Goal: Task Accomplishment & Management: Use online tool/utility

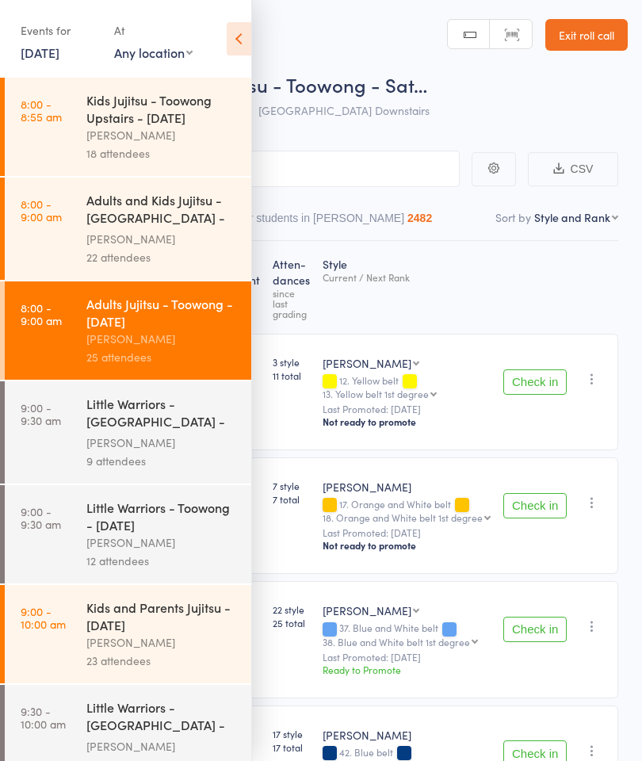
select select "10"
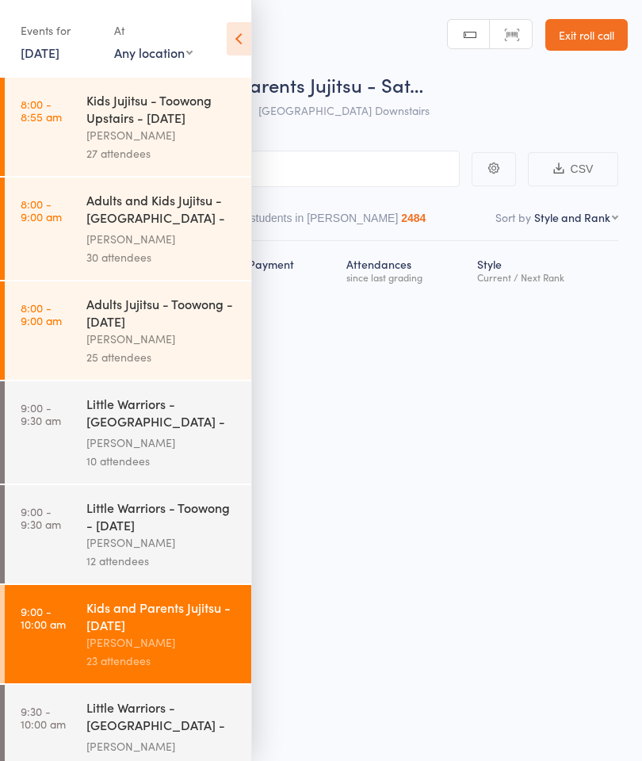
click at [248, 41] on icon at bounding box center [239, 38] width 25 height 33
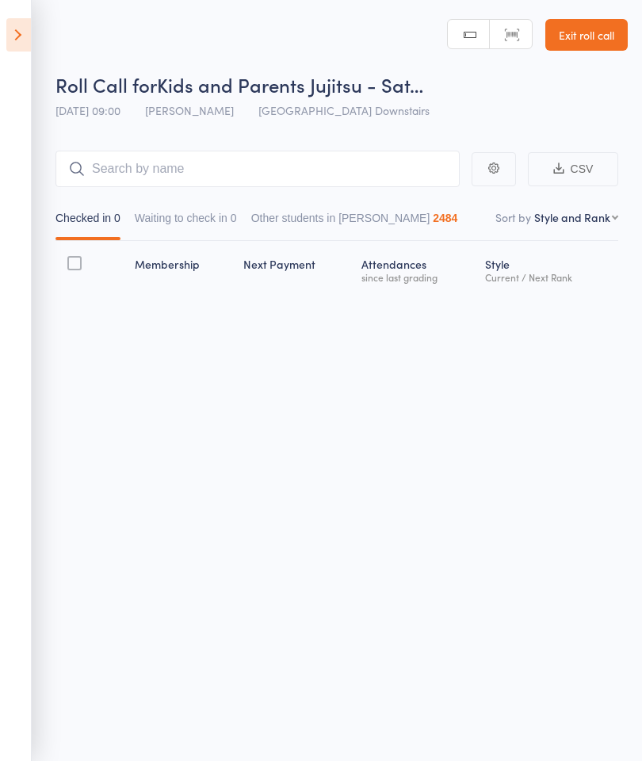
click at [206, 232] on button "Waiting to check in 0" at bounding box center [186, 222] width 102 height 36
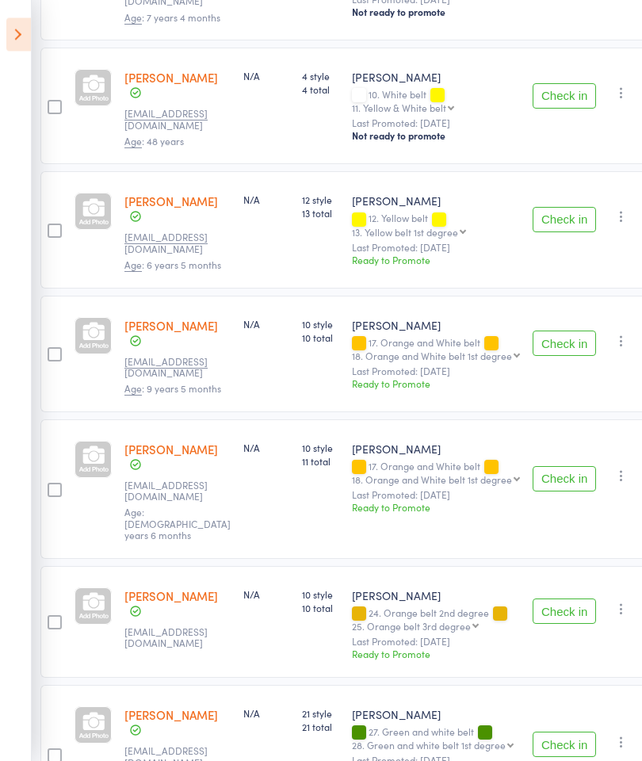
scroll to position [410, 15]
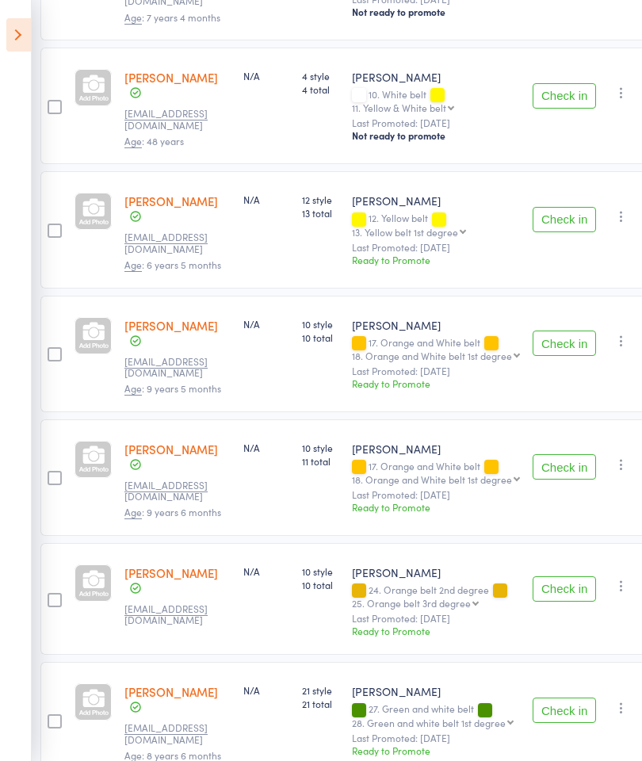
click at [557, 212] on button "Check in" at bounding box center [564, 219] width 63 height 25
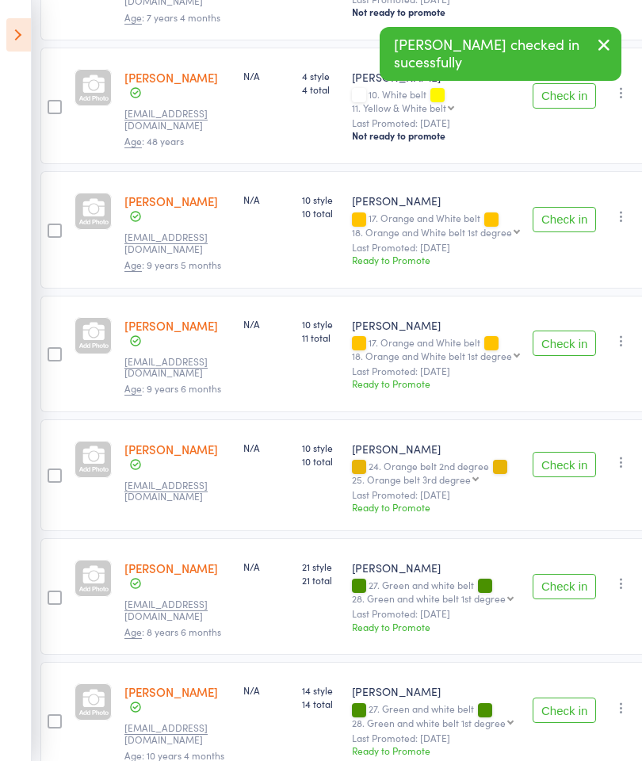
click at [559, 209] on button "Check in" at bounding box center [564, 219] width 63 height 25
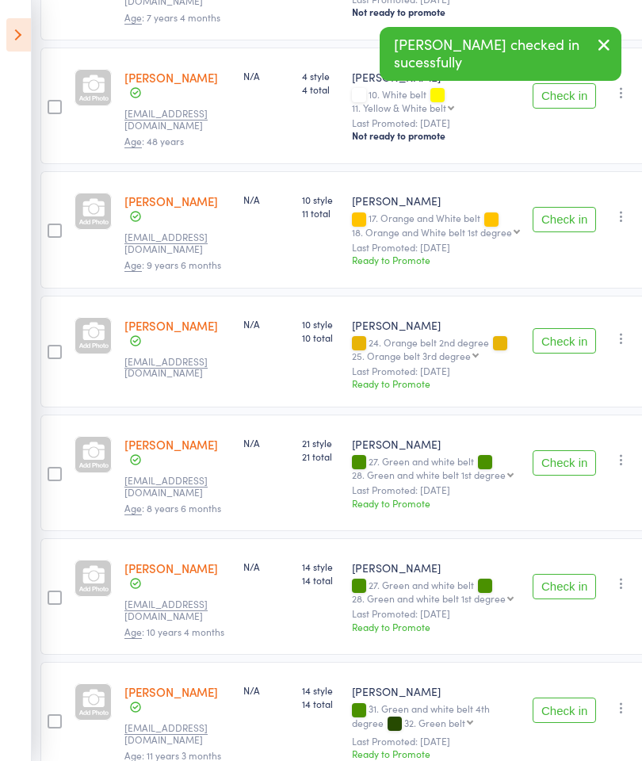
click at [558, 209] on button "Check in" at bounding box center [564, 219] width 63 height 25
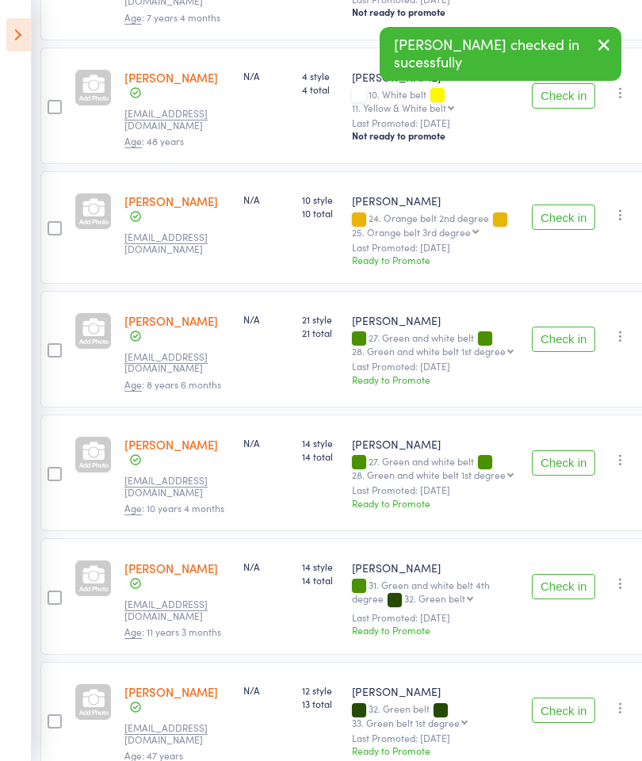
click at [565, 330] on button "Check in" at bounding box center [563, 339] width 63 height 25
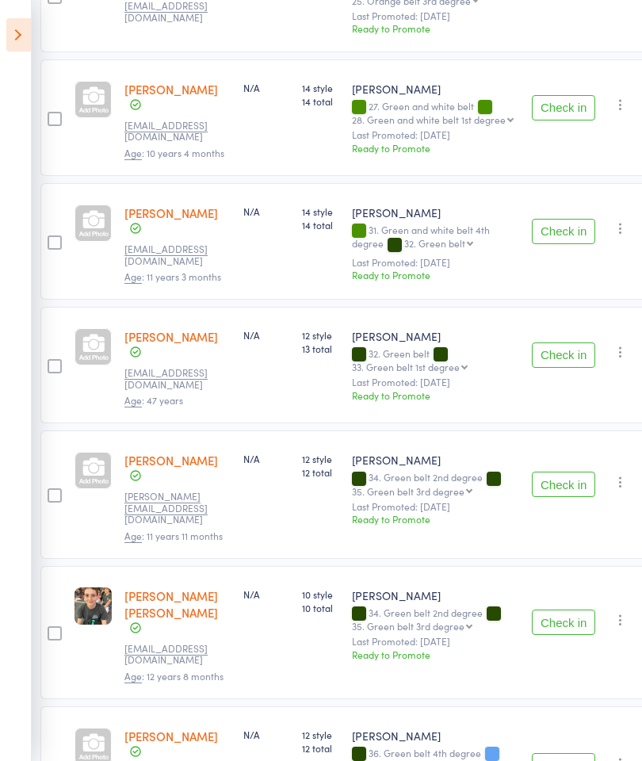
scroll to position [639, 15]
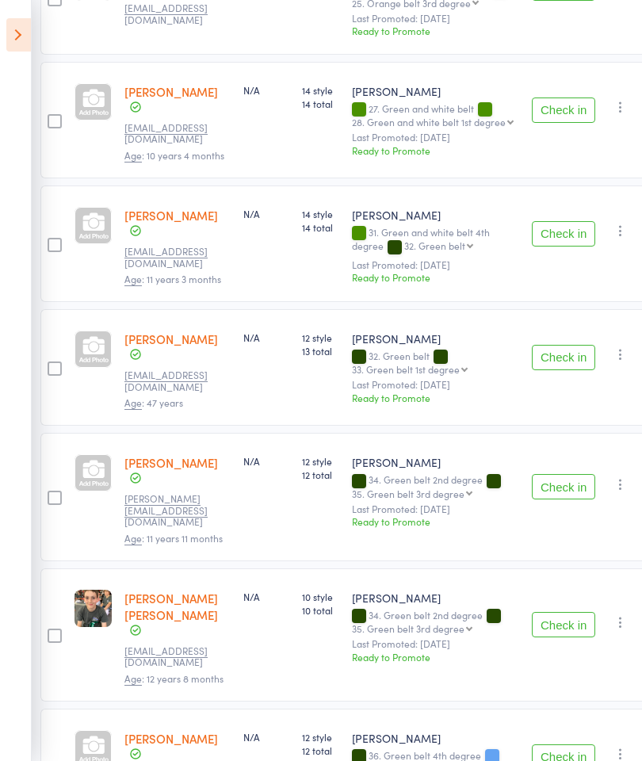
click at [559, 221] on button "Check in" at bounding box center [563, 233] width 63 height 25
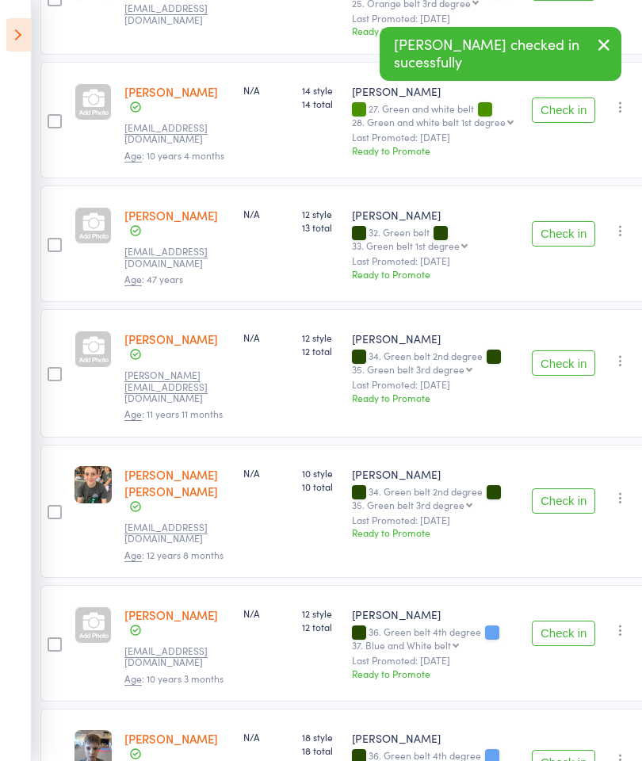
click at [555, 221] on button "Check in" at bounding box center [563, 233] width 63 height 25
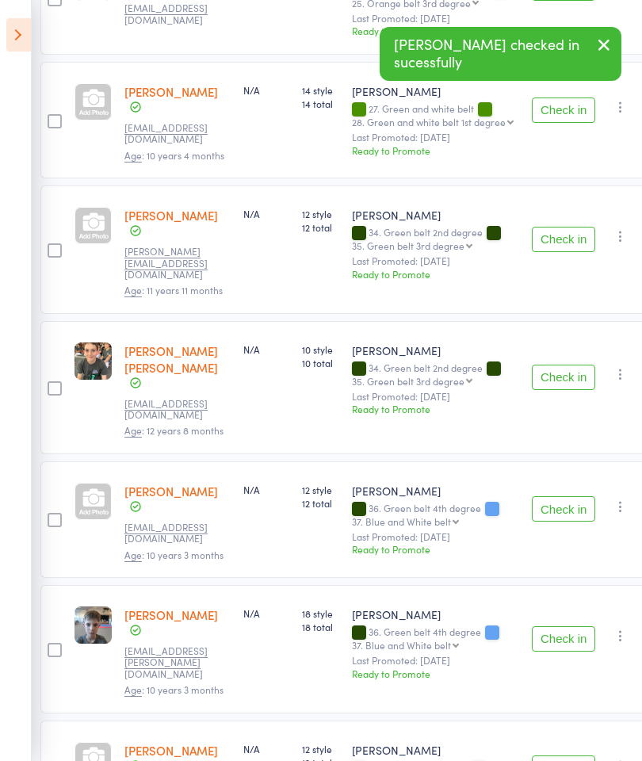
click at [553, 227] on button "Check in" at bounding box center [563, 239] width 63 height 25
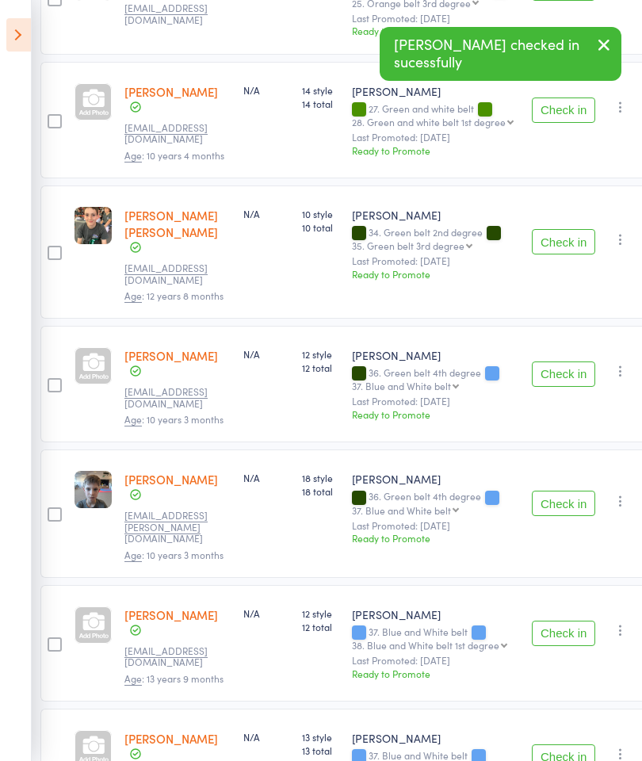
click at [561, 362] on button "Check in" at bounding box center [563, 374] width 63 height 25
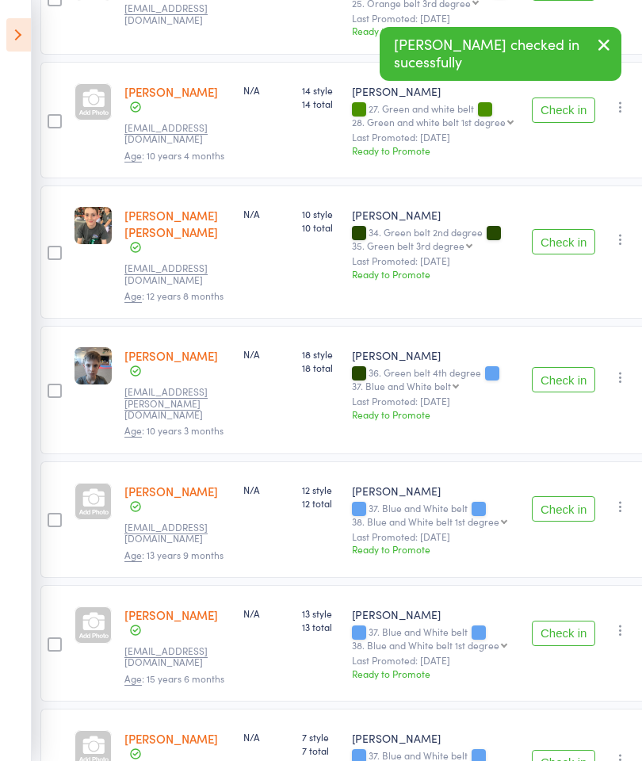
click at [564, 496] on button "Check in" at bounding box center [563, 508] width 63 height 25
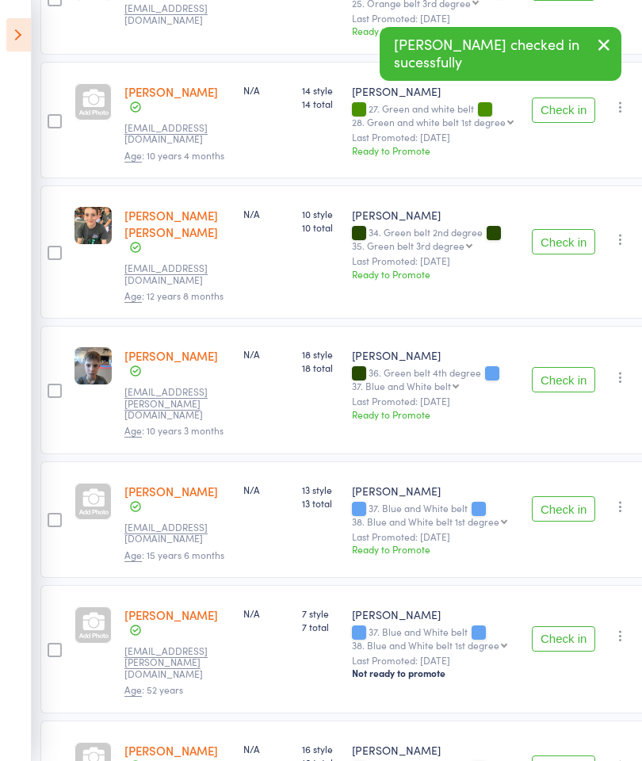
click at [565, 496] on button "Check in" at bounding box center [563, 508] width 63 height 25
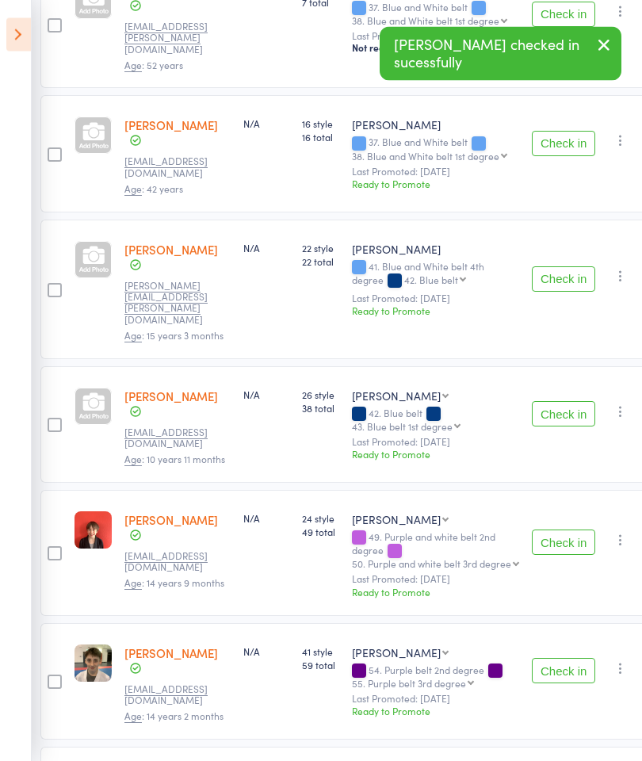
scroll to position [1141, 15]
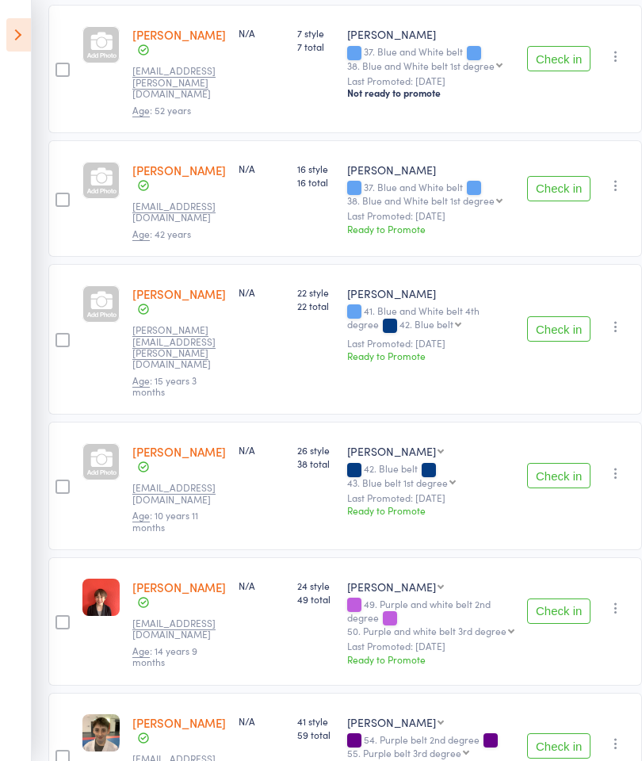
click at [567, 733] on button "Check in" at bounding box center [558, 745] width 63 height 25
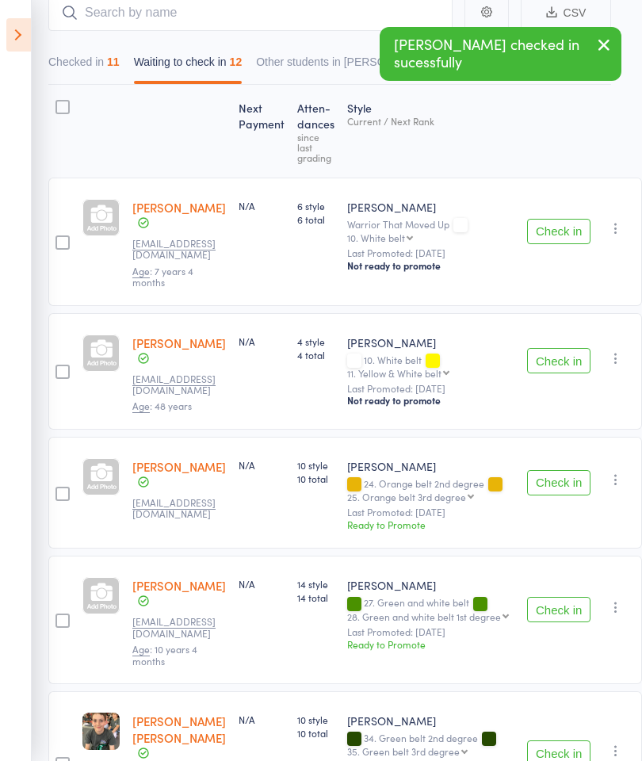
scroll to position [0, 15]
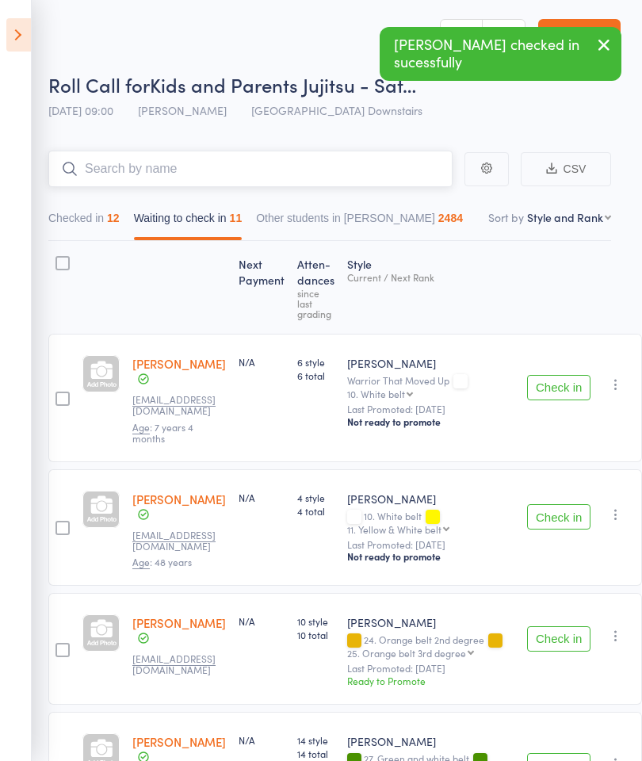
click at [379, 164] on input "search" at bounding box center [250, 169] width 404 height 36
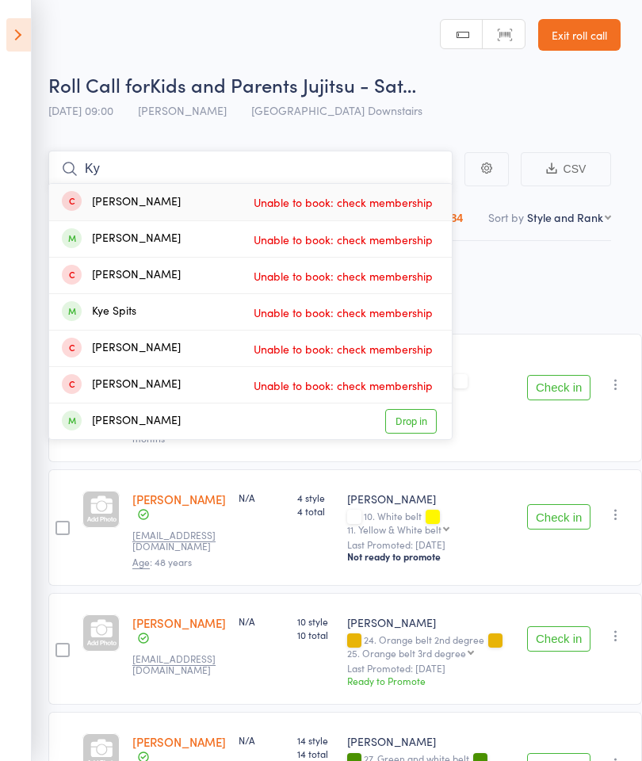
type input "K"
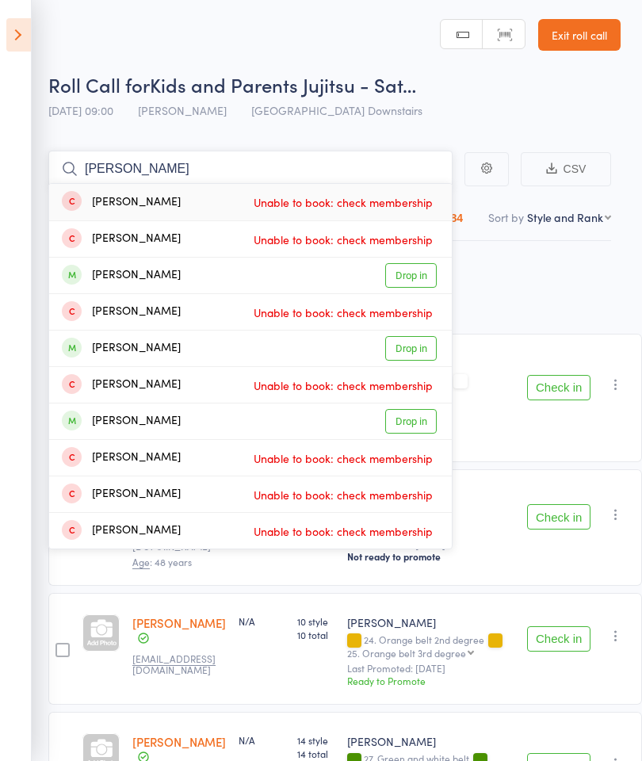
type input "Cameron"
click at [401, 283] on link "Drop in" at bounding box center [411, 275] width 52 height 25
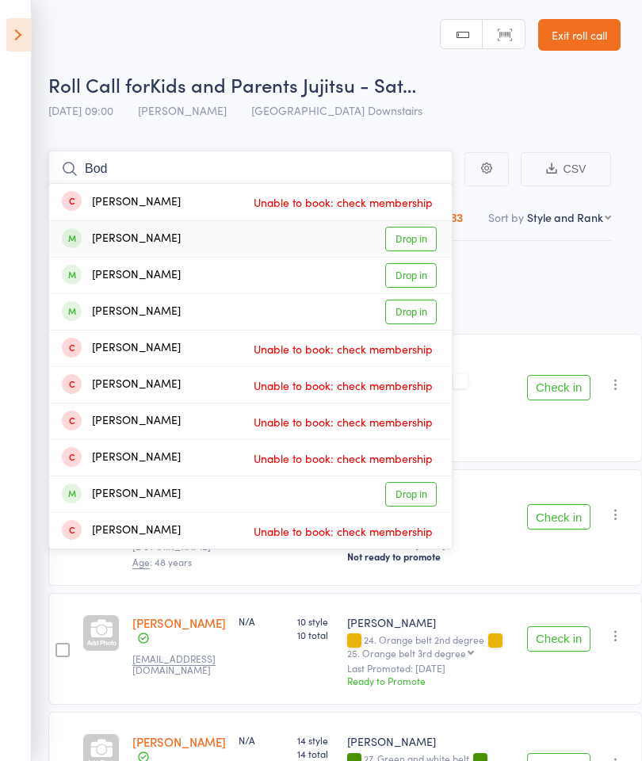
type input "Bod"
click at [424, 237] on link "Drop in" at bounding box center [411, 239] width 52 height 25
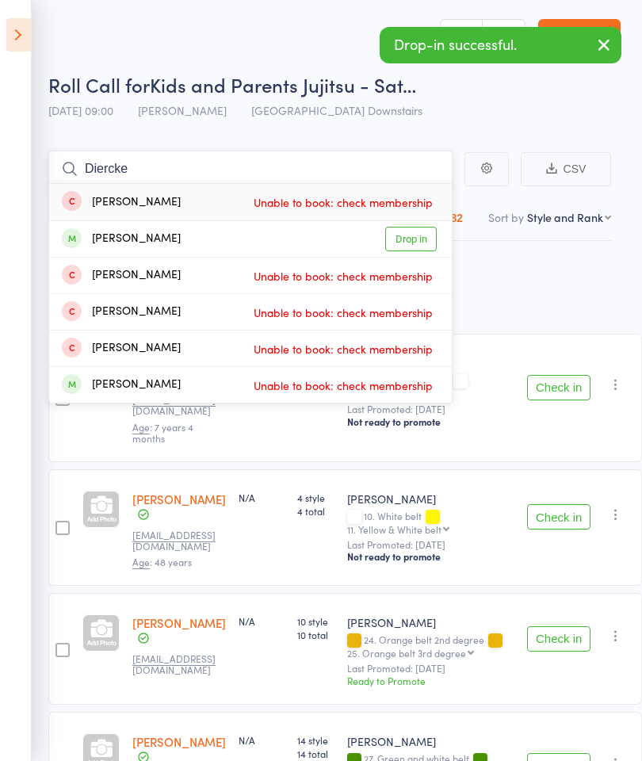
type input "Diercke"
click at [418, 234] on link "Drop in" at bounding box center [411, 239] width 52 height 25
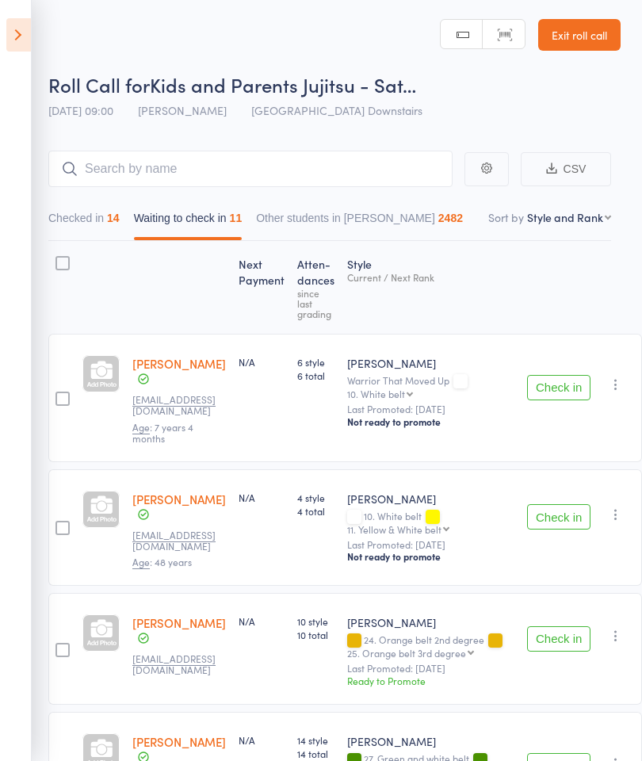
click at [594, 40] on link "Exit roll call" at bounding box center [579, 35] width 82 height 32
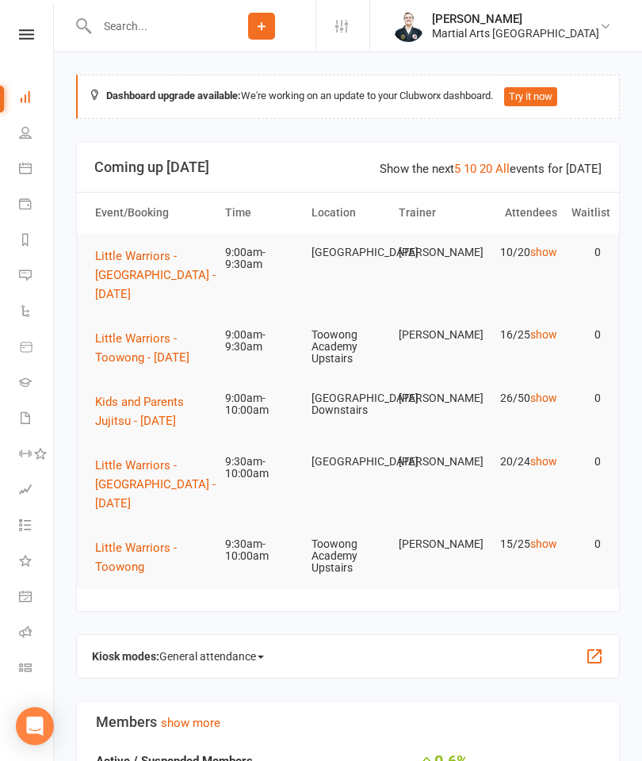
click at [111, 409] on button "Kids and Parents Jujitsu - [DATE]" at bounding box center [153, 411] width 116 height 38
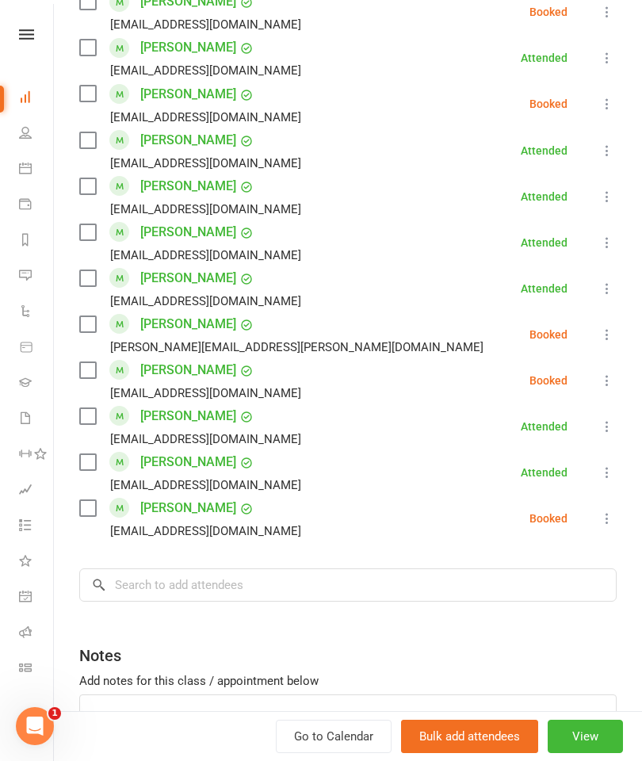
scroll to position [1031, 0]
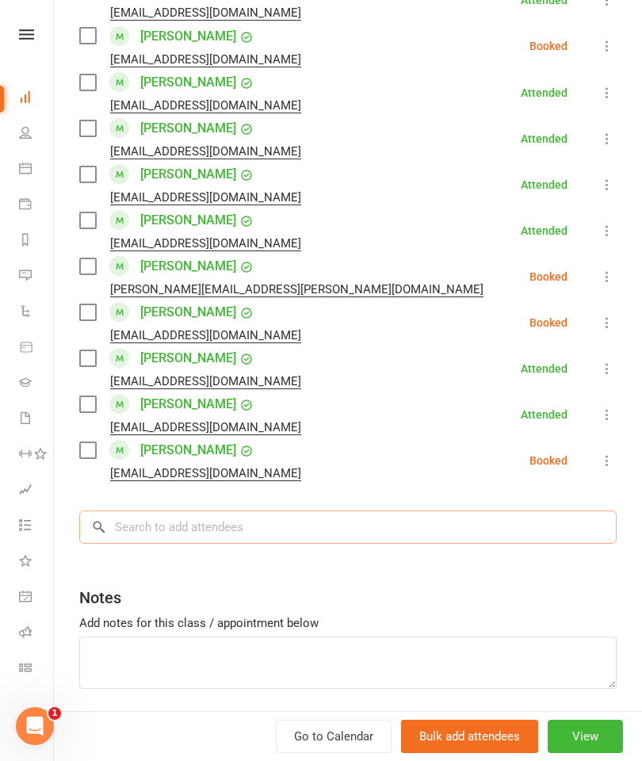
click at [462, 511] on input "search" at bounding box center [348, 527] width 538 height 33
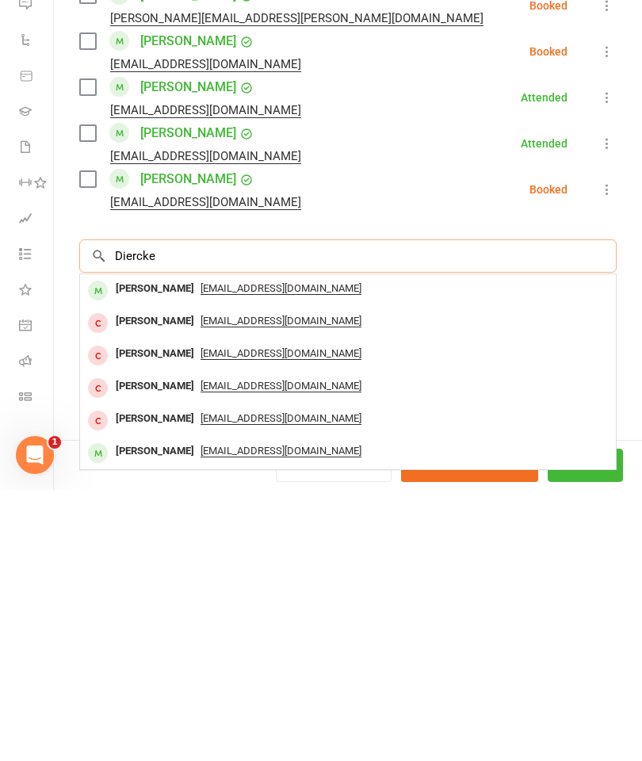
type input "Diercke"
click at [115, 581] on div "[PERSON_NAME]" at bounding box center [154, 592] width 91 height 23
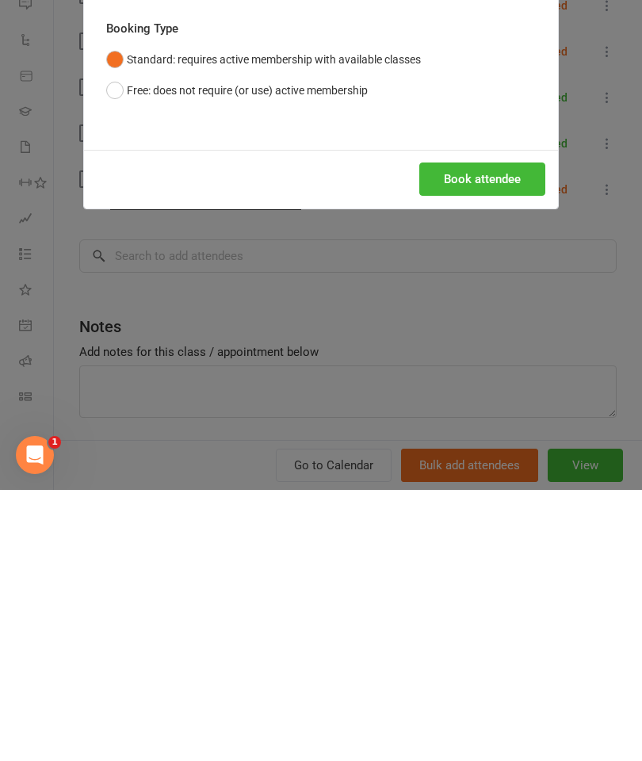
scroll to position [271, 0]
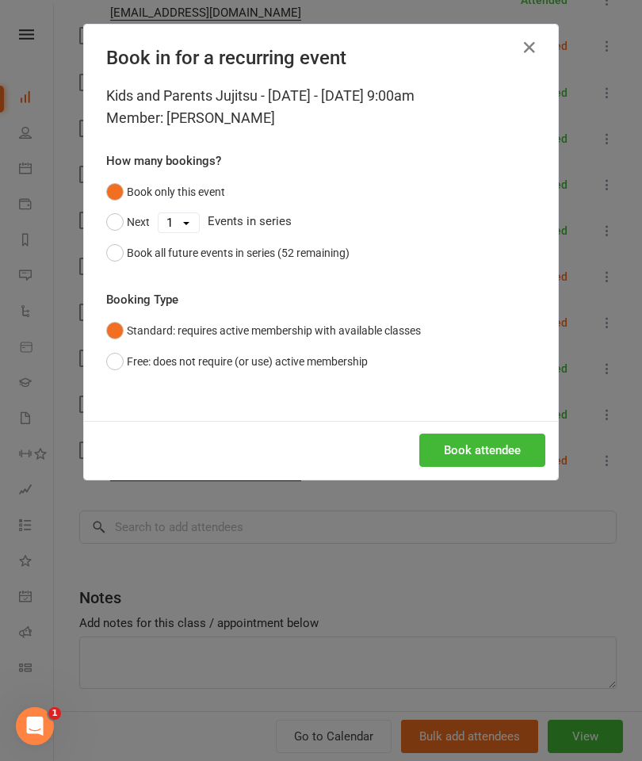
click at [117, 349] on button "Free: does not require (or use) active membership" at bounding box center [237, 361] width 262 height 30
click at [501, 450] on button "Book attendee" at bounding box center [482, 450] width 126 height 33
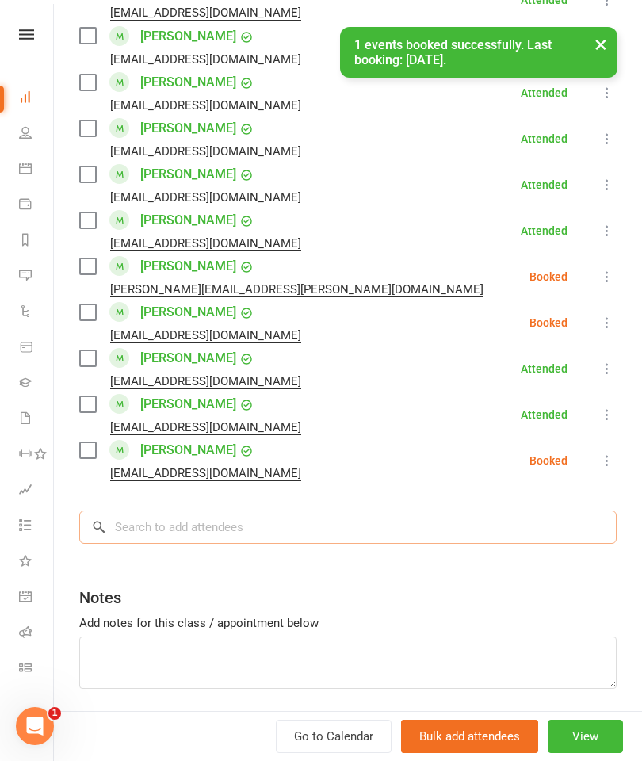
click at [477, 511] on input "search" at bounding box center [348, 527] width 538 height 33
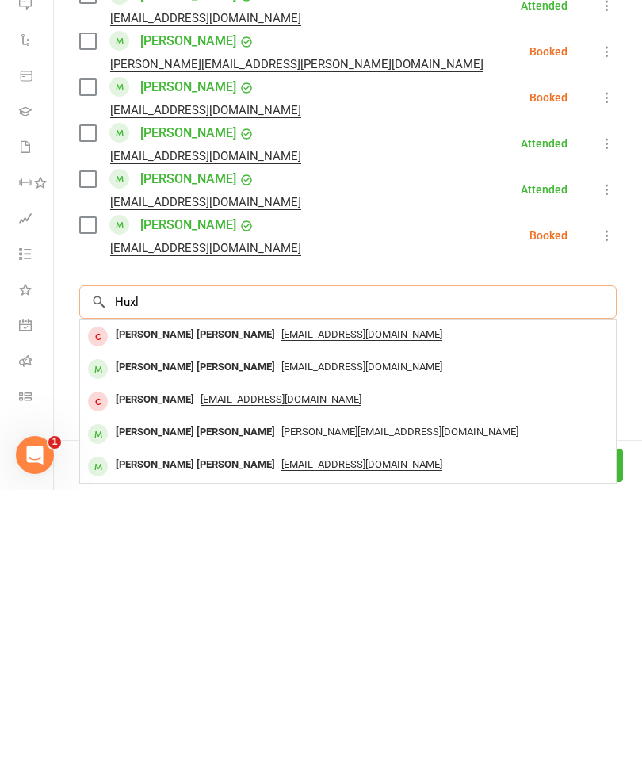
type input "Huxl"
click at [417, 692] on div "[PERSON_NAME][EMAIL_ADDRESS][DOMAIN_NAME]" at bounding box center [347, 703] width 523 height 23
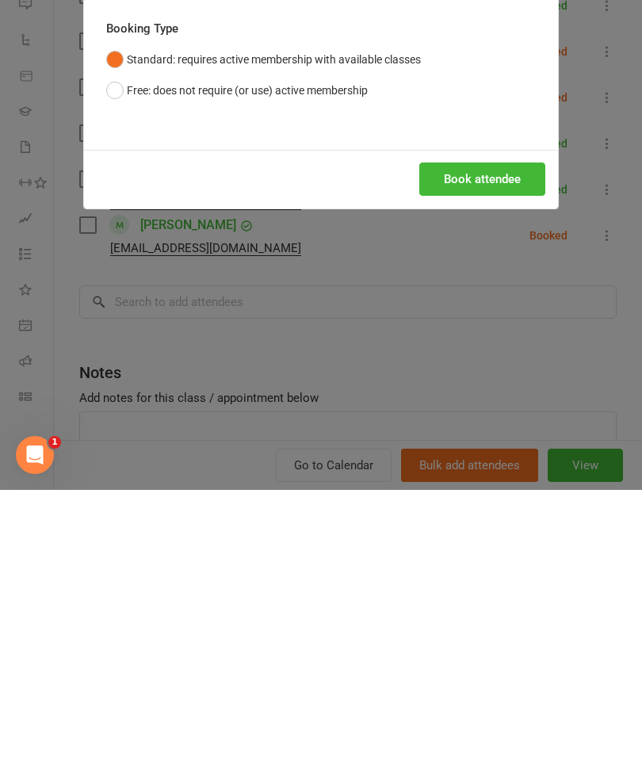
scroll to position [542, 0]
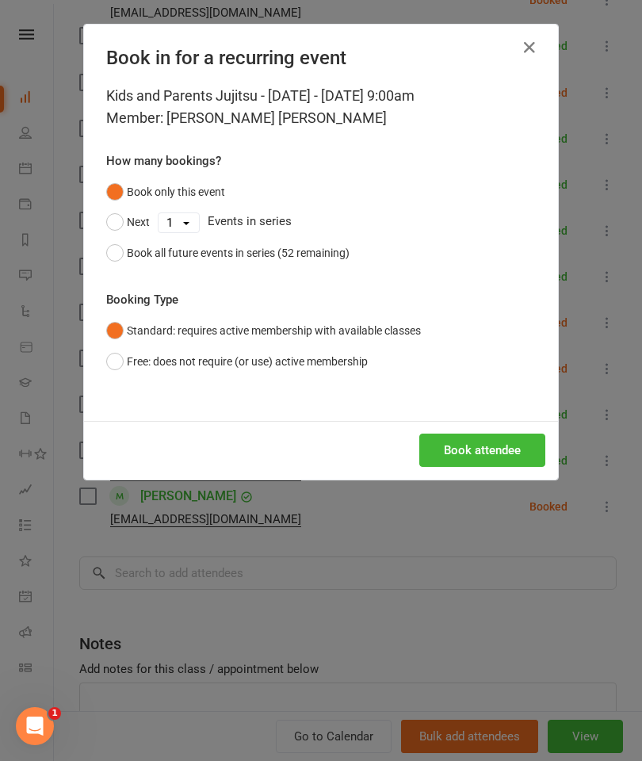
click at [500, 463] on button "Book attendee" at bounding box center [482, 450] width 126 height 33
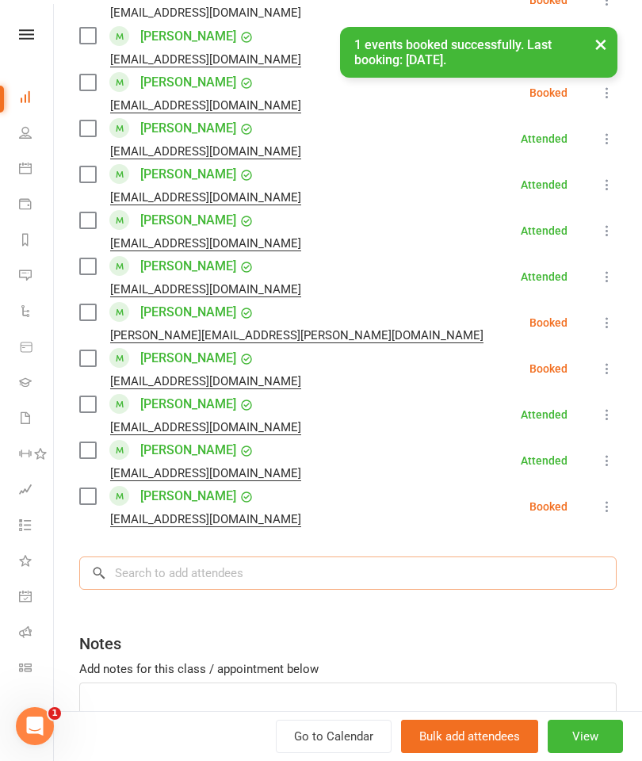
click at [483, 557] on input "search" at bounding box center [348, 573] width 538 height 33
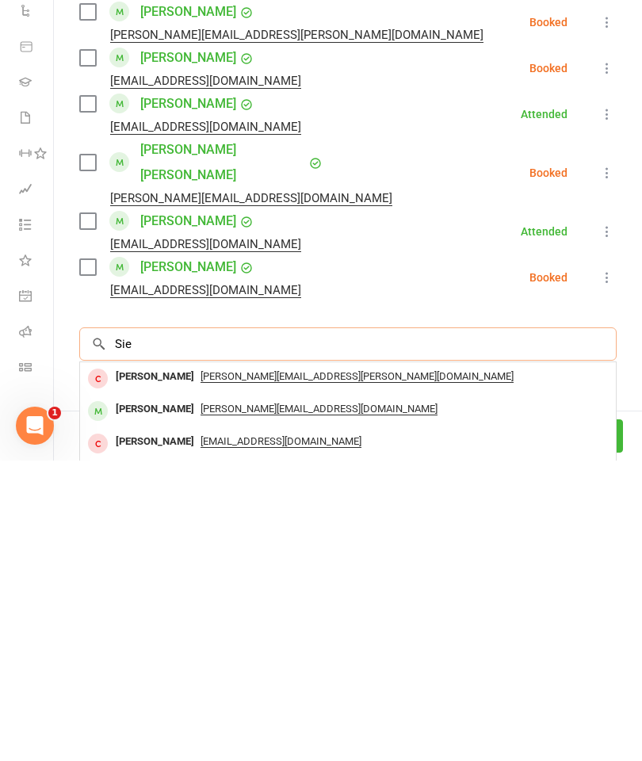
scroll to position [559, 0]
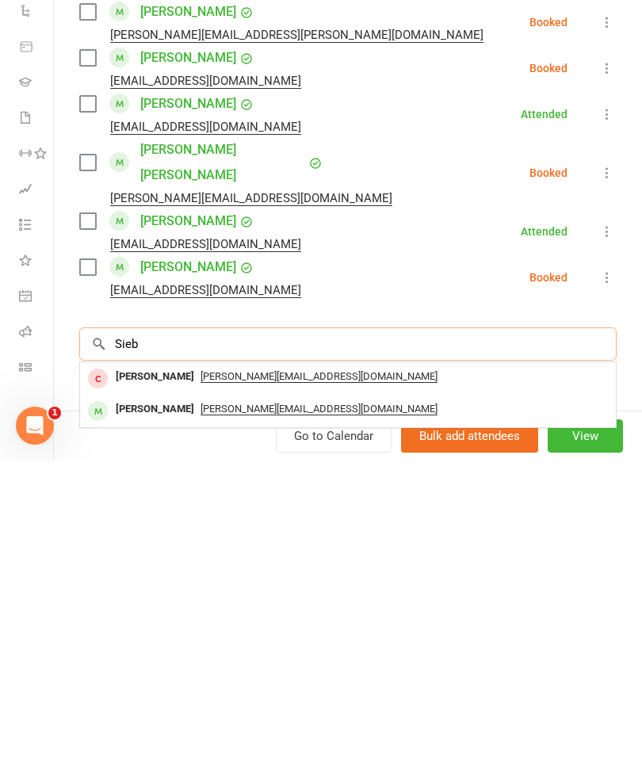
type input "Sieb"
click at [462, 698] on div "[PERSON_NAME][EMAIL_ADDRESS][DOMAIN_NAME]" at bounding box center [347, 709] width 523 height 23
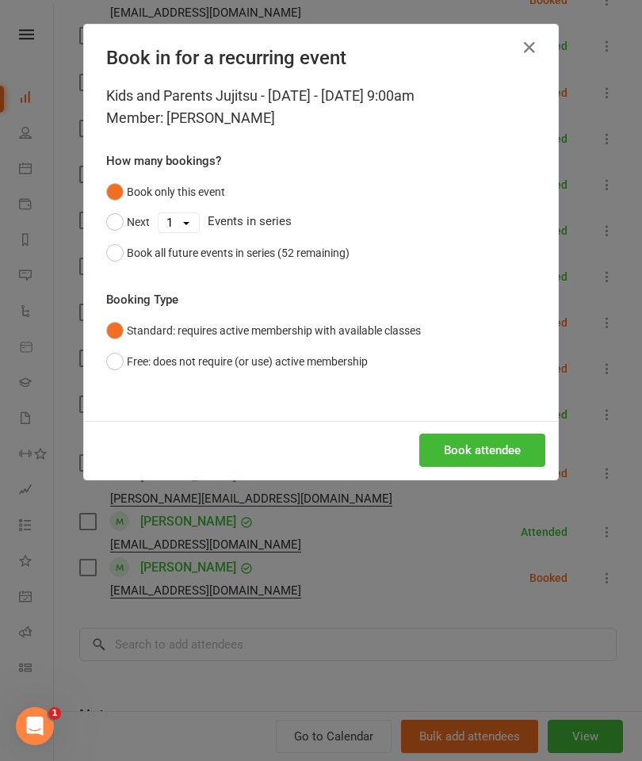
click at [511, 427] on div "Book attendee" at bounding box center [321, 450] width 474 height 59
click at [514, 450] on button "Book attendee" at bounding box center [482, 450] width 126 height 33
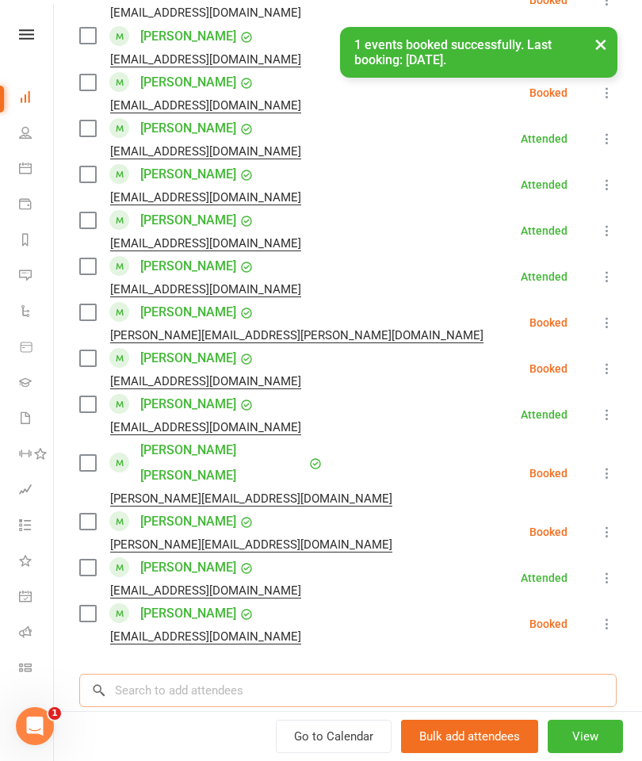
click at [419, 674] on input "search" at bounding box center [348, 690] width 538 height 33
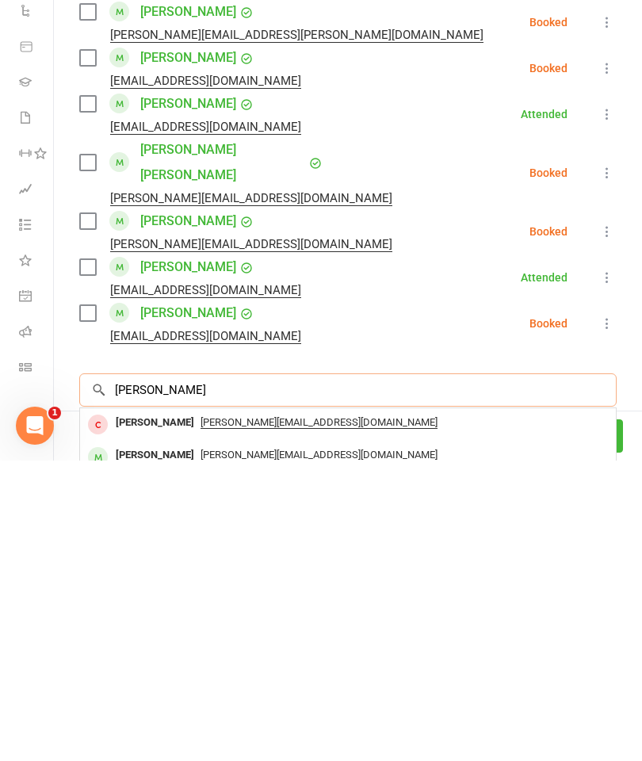
scroll to position [968, 0]
type input "Jarvis"
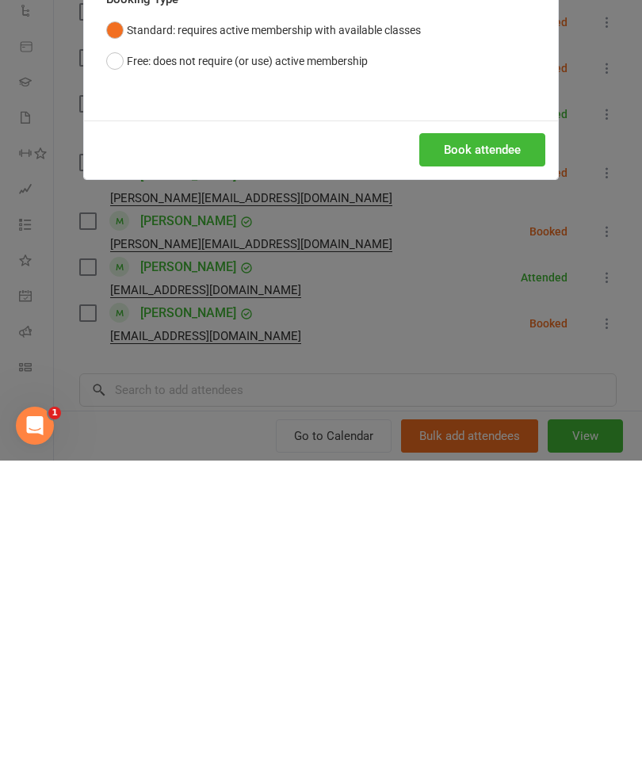
scroll to position [1269, 0]
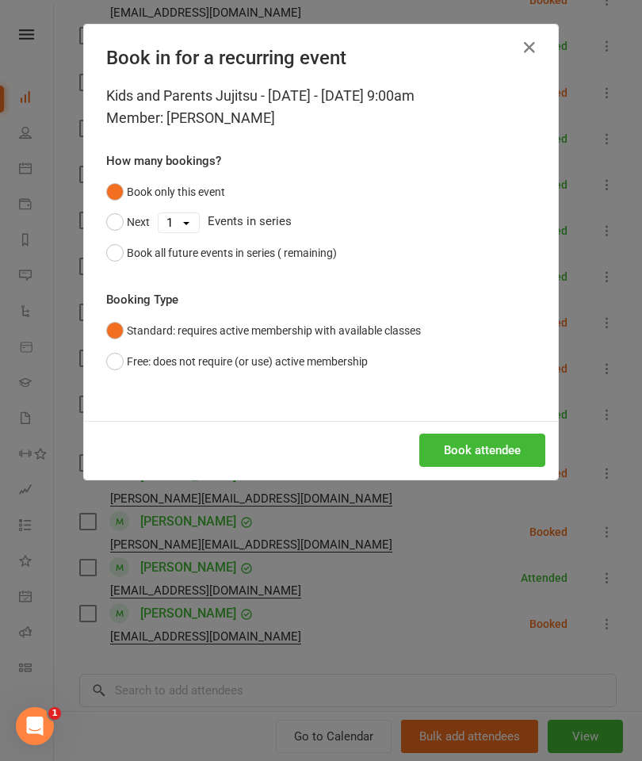
click at [507, 453] on button "Book attendee" at bounding box center [482, 450] width 126 height 33
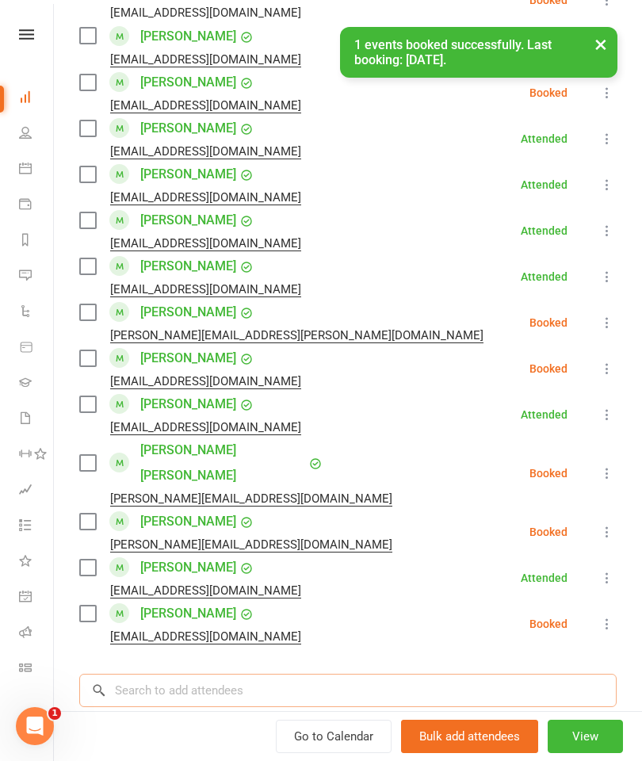
click at [426, 674] on input "search" at bounding box center [348, 690] width 538 height 33
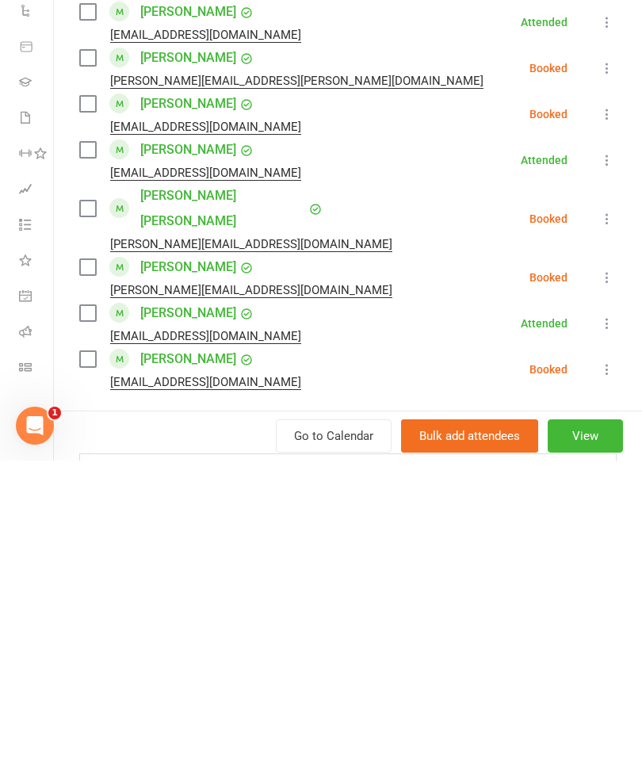
type input "Kynan"
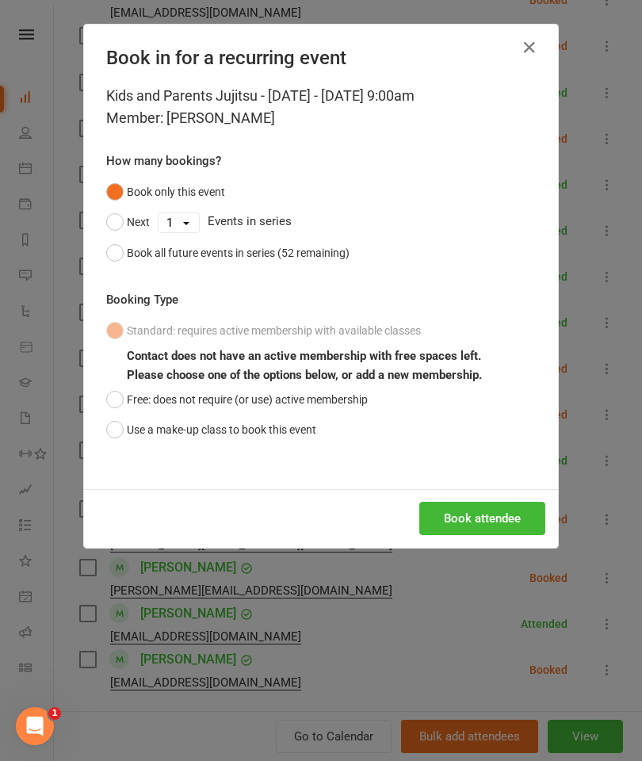
scroll to position [1678, 0]
click at [102, 388] on div "Kids and Parents Jujitsu - Saturday - Oct 11, 2025 9:00am Member: Kynan Luesche…" at bounding box center [321, 287] width 474 height 404
click at [101, 400] on div "Kids and Parents Jujitsu - Saturday - Oct 11, 2025 9:00am Member: Kynan Luesche…" at bounding box center [321, 287] width 474 height 404
click at [109, 396] on button "Free: does not require (or use) active membership" at bounding box center [237, 400] width 262 height 30
click at [504, 517] on button "Book attendee" at bounding box center [482, 518] width 126 height 33
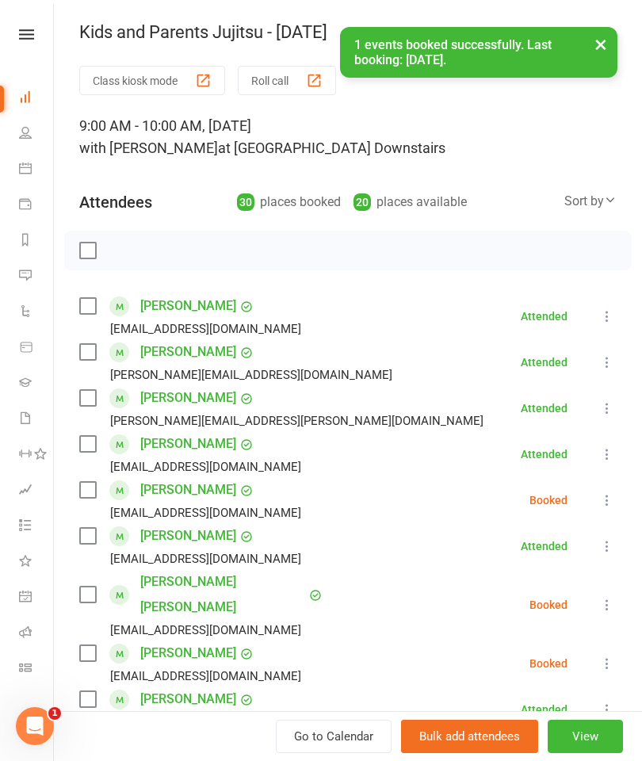
scroll to position [0, 0]
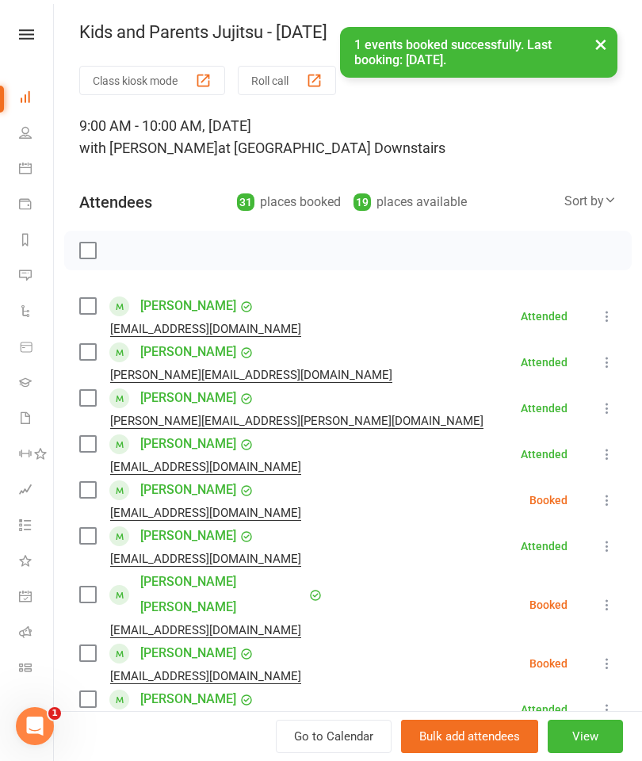
click at [300, 27] on div "× 1 events booked successfully. Last booking: Oct 11, 2025." at bounding box center [311, 27] width 622 height 0
click at [297, 27] on div "× 1 events booked successfully. Last booking: Oct 11, 2025." at bounding box center [311, 27] width 622 height 0
click at [289, 27] on div "× 1 events booked successfully. Last booking: Oct 11, 2025." at bounding box center [311, 27] width 622 height 0
click at [298, 90] on button "Roll call" at bounding box center [287, 80] width 98 height 29
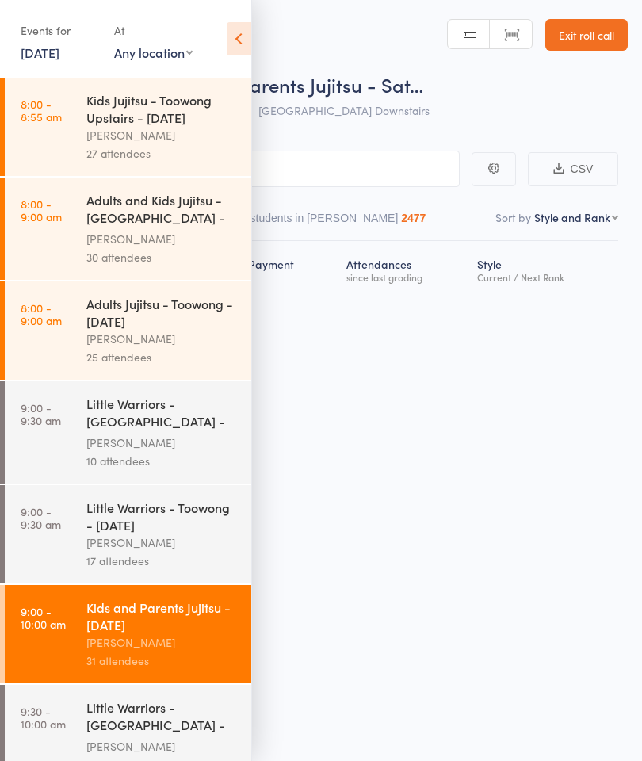
click at [249, 45] on icon at bounding box center [239, 38] width 25 height 33
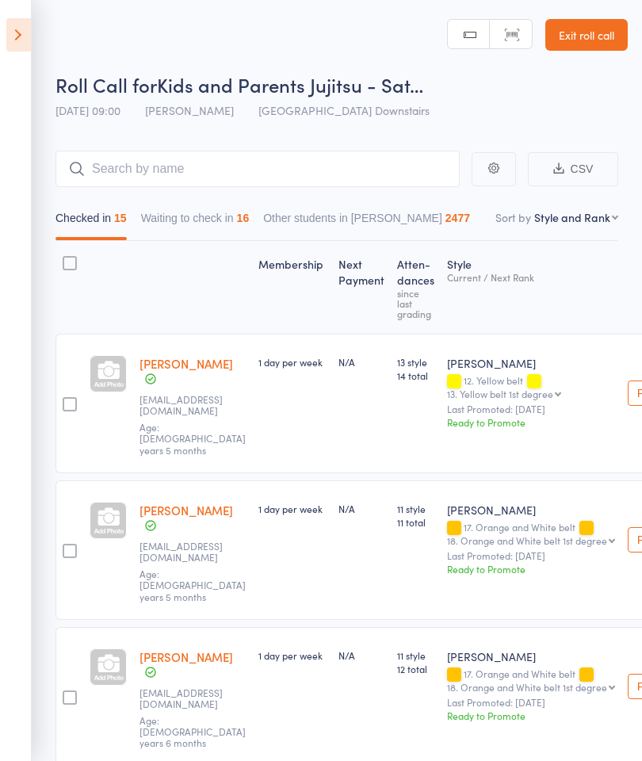
click at [239, 223] on button "Waiting to check in 16" at bounding box center [195, 222] width 109 height 36
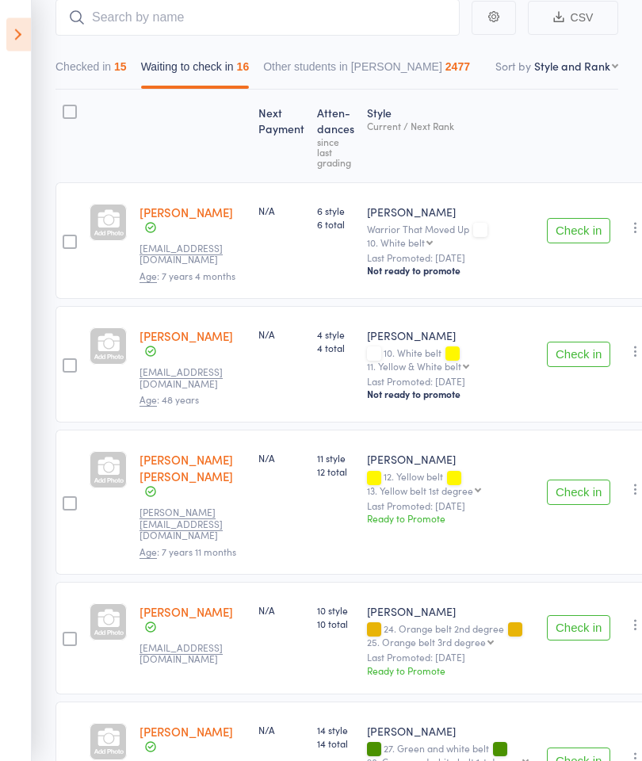
scroll to position [151, 0]
click at [567, 480] on button "Check in" at bounding box center [578, 492] width 63 height 25
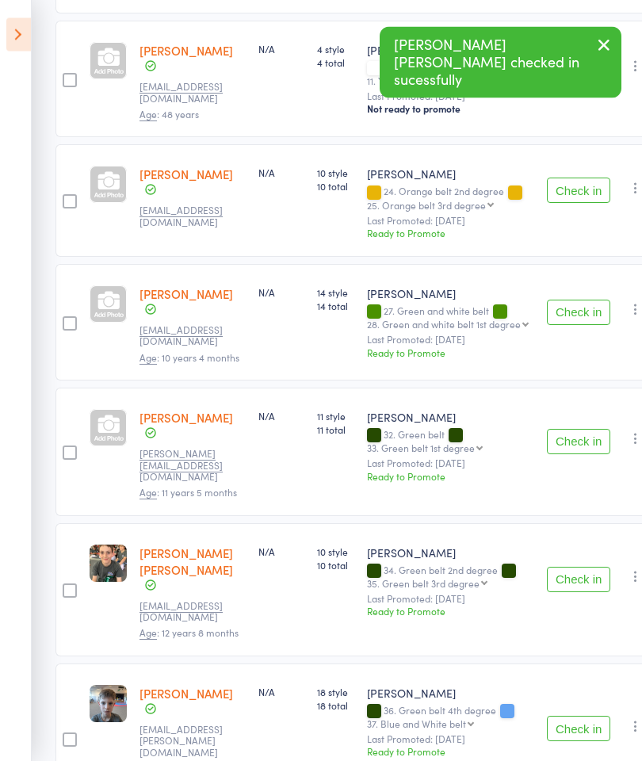
scroll to position [439, 0]
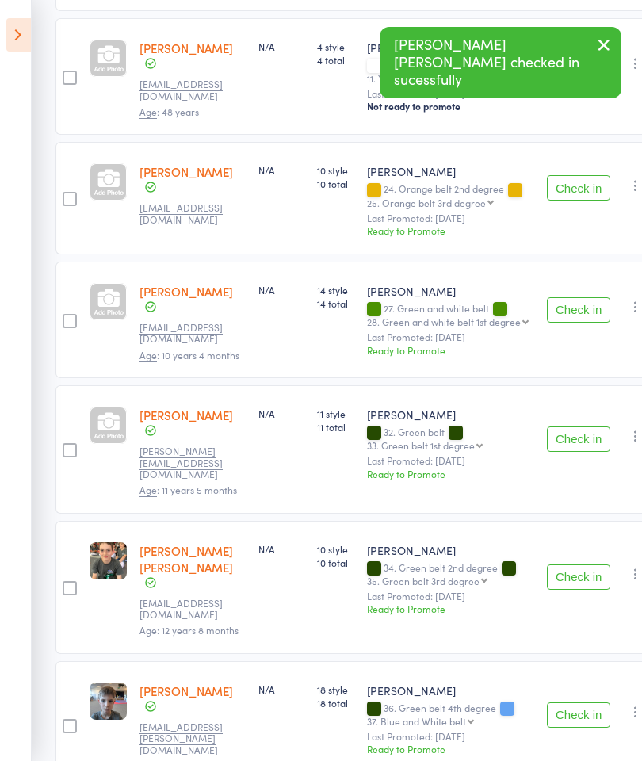
click at [570, 427] on button "Check in" at bounding box center [578, 439] width 63 height 25
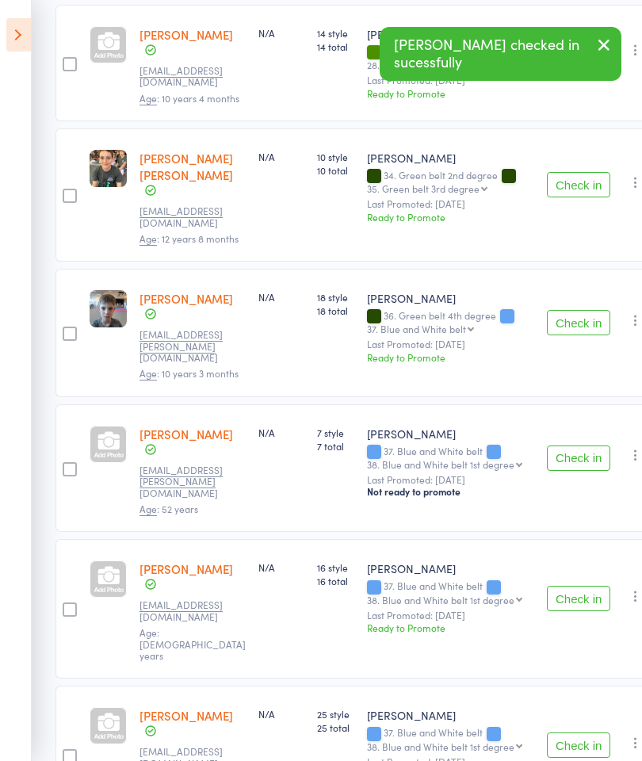
scroll to position [695, 0]
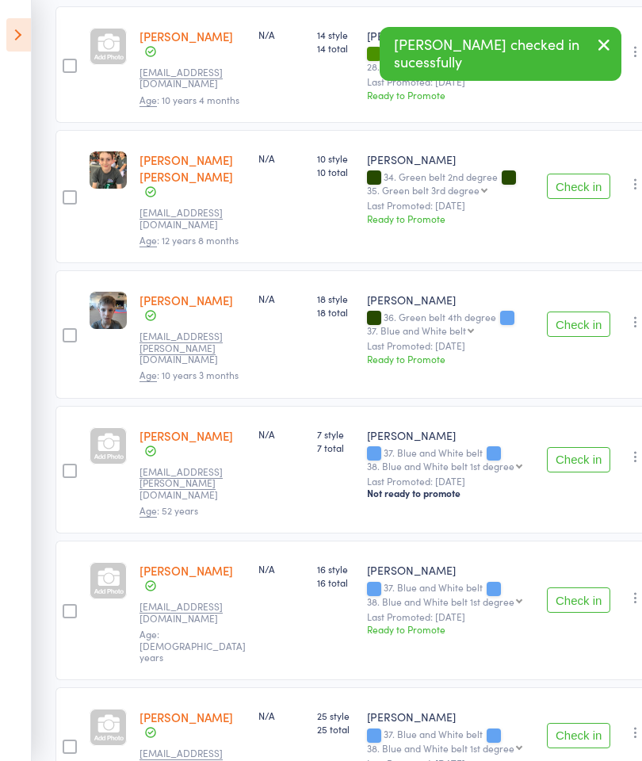
click at [567, 723] on button "Check in" at bounding box center [578, 735] width 63 height 25
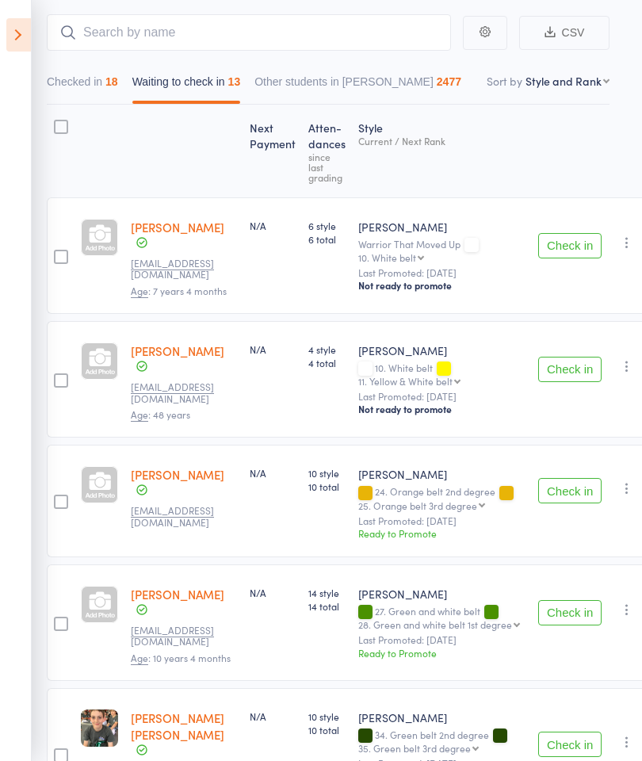
scroll to position [128, 9]
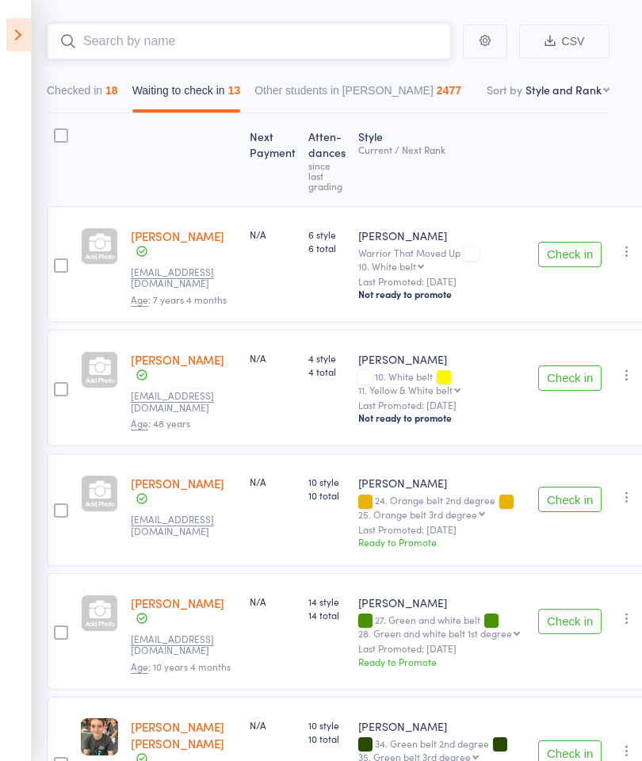
click at [396, 37] on input "search" at bounding box center [249, 41] width 404 height 36
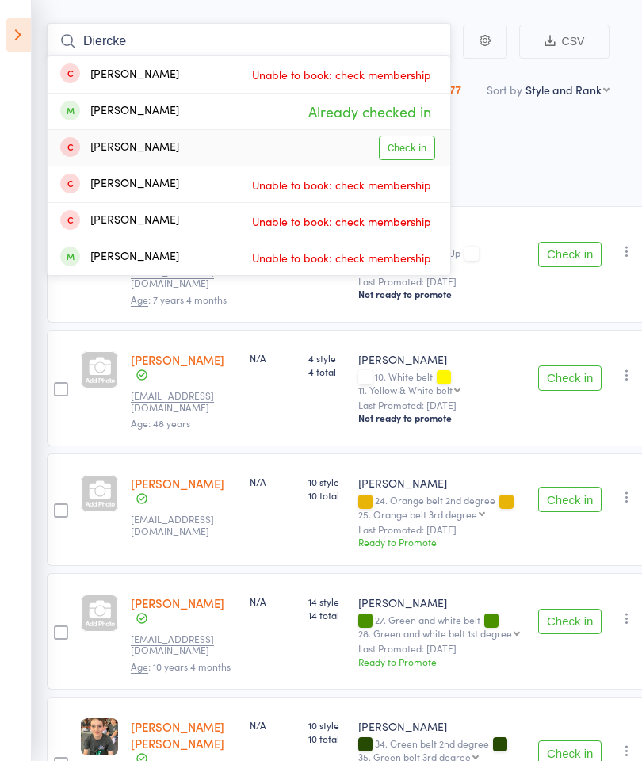
type input "Diercke"
click at [420, 141] on link "Check in" at bounding box center [407, 148] width 56 height 25
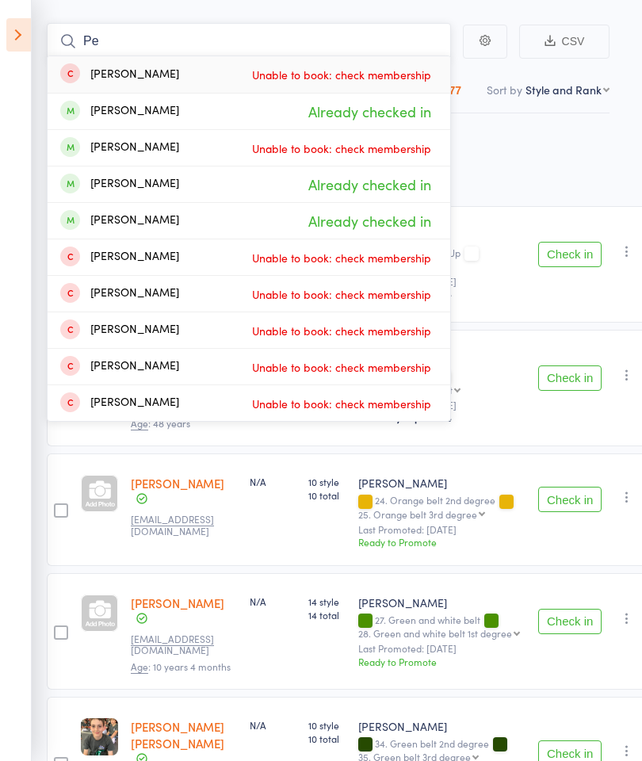
type input "P"
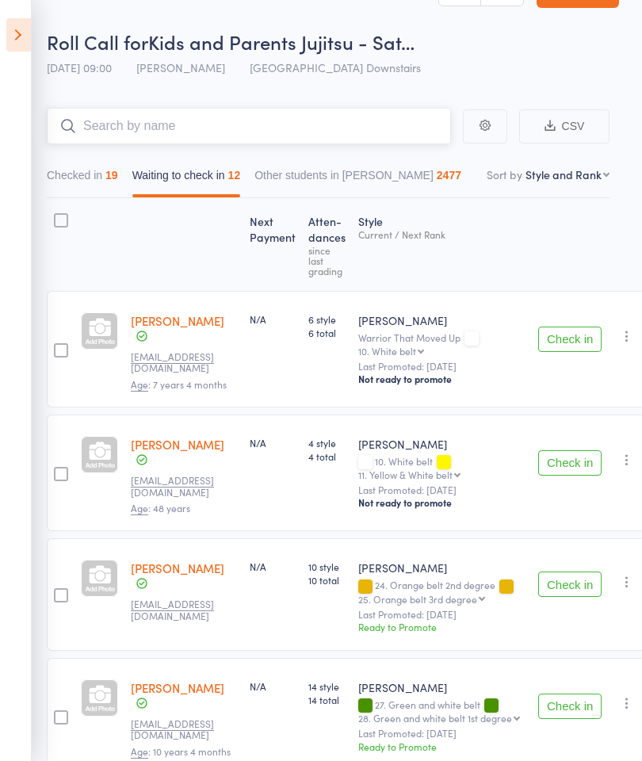
scroll to position [24, 9]
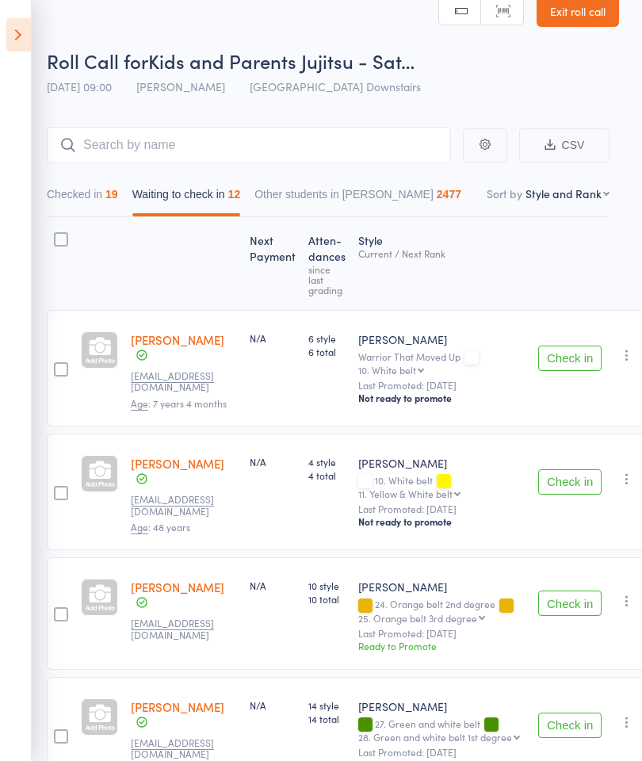
click at [582, 22] on link "Exit roll call" at bounding box center [578, 11] width 82 height 32
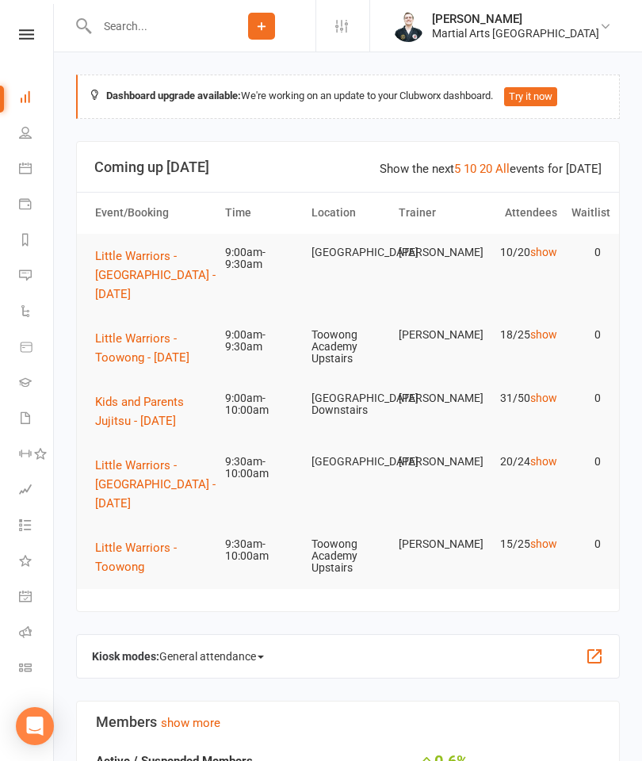
click at [141, 410] on button "Kids and Parents Jujitsu - [DATE]" at bounding box center [153, 411] width 116 height 38
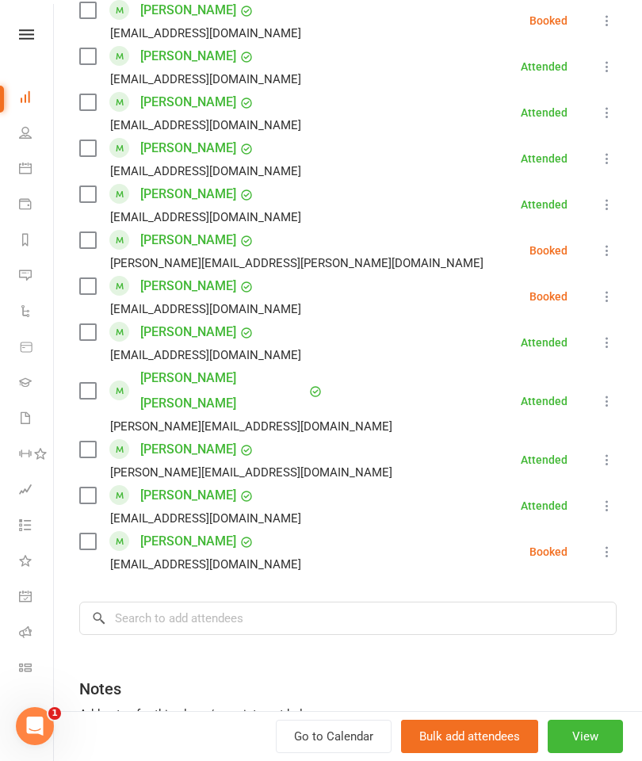
scroll to position [1219, 0]
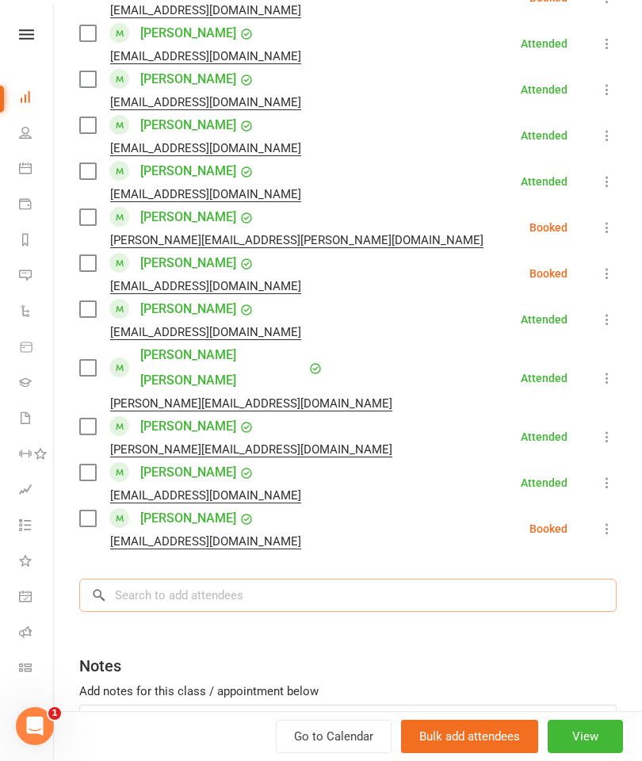
click at [457, 579] on input "search" at bounding box center [348, 595] width 538 height 33
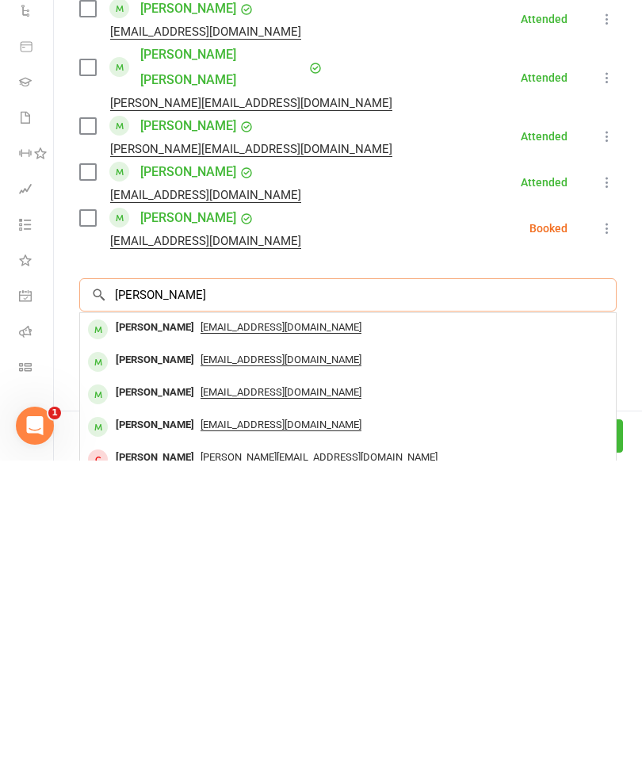
type input "Pearce"
click at [101, 620] on div at bounding box center [98, 630] width 20 height 20
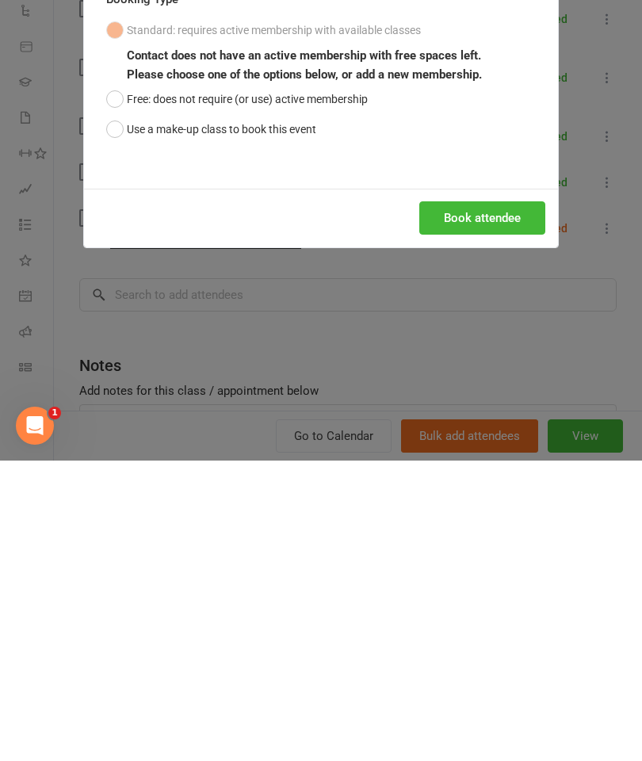
scroll to position [314, 0]
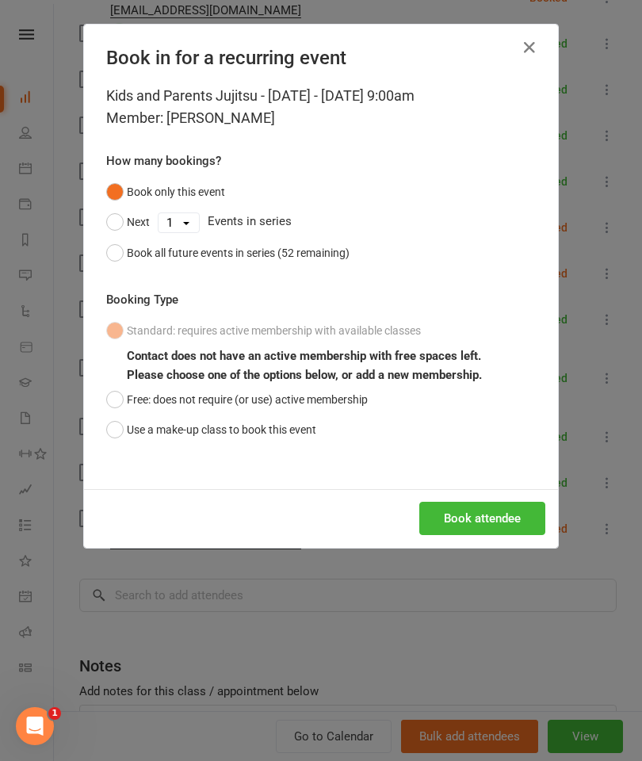
click at [106, 397] on button "Free: does not require (or use) active membership" at bounding box center [237, 400] width 262 height 30
click at [507, 522] on button "Book attendee" at bounding box center [482, 518] width 126 height 33
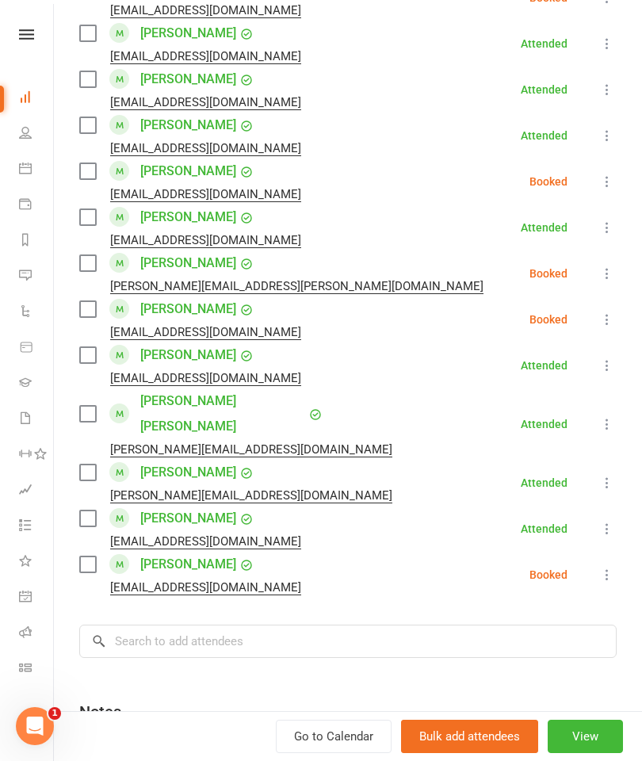
click at [605, 174] on icon at bounding box center [607, 182] width 16 height 16
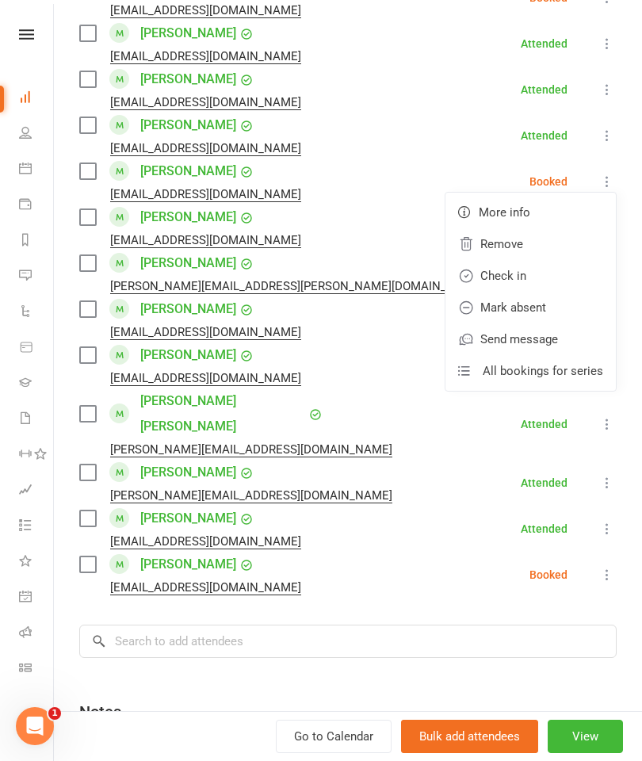
click at [553, 260] on link "Check in" at bounding box center [531, 276] width 170 height 32
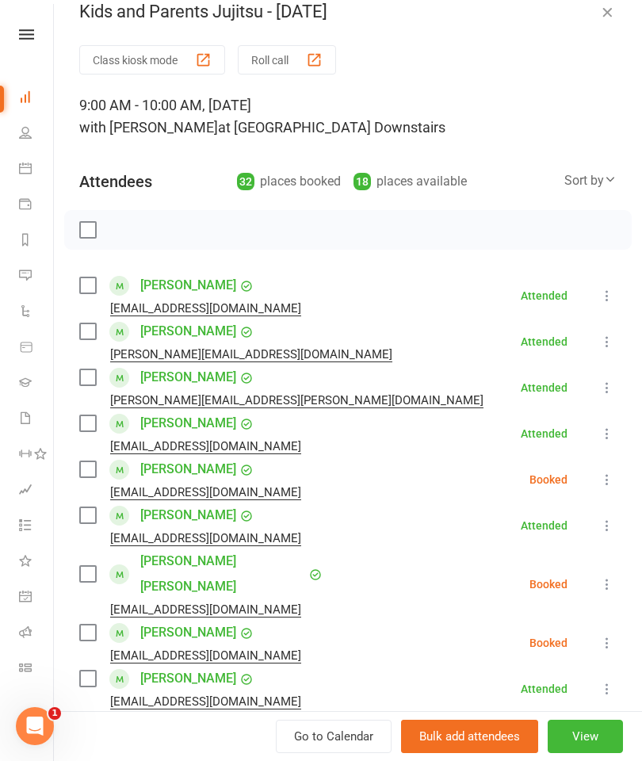
scroll to position [19, 0]
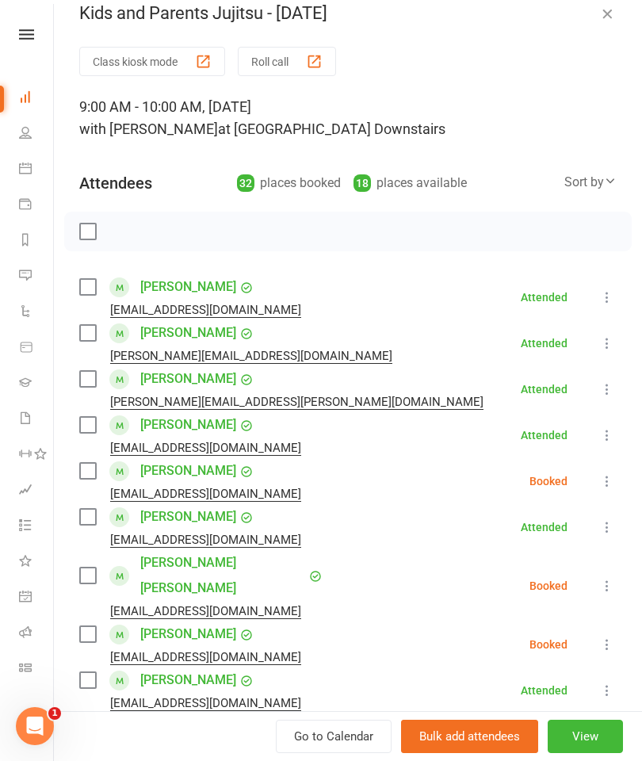
click at [315, 57] on div "button" at bounding box center [314, 61] width 17 height 17
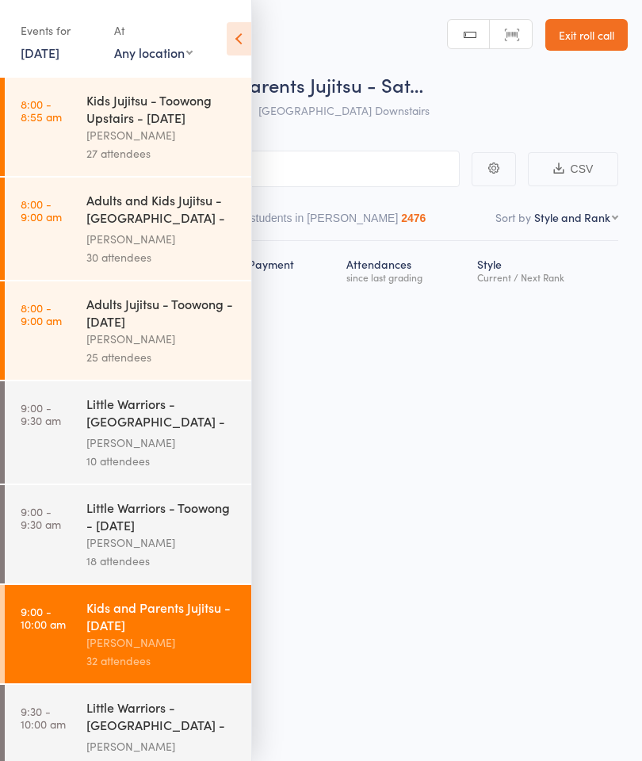
click at [250, 31] on icon at bounding box center [239, 38] width 25 height 33
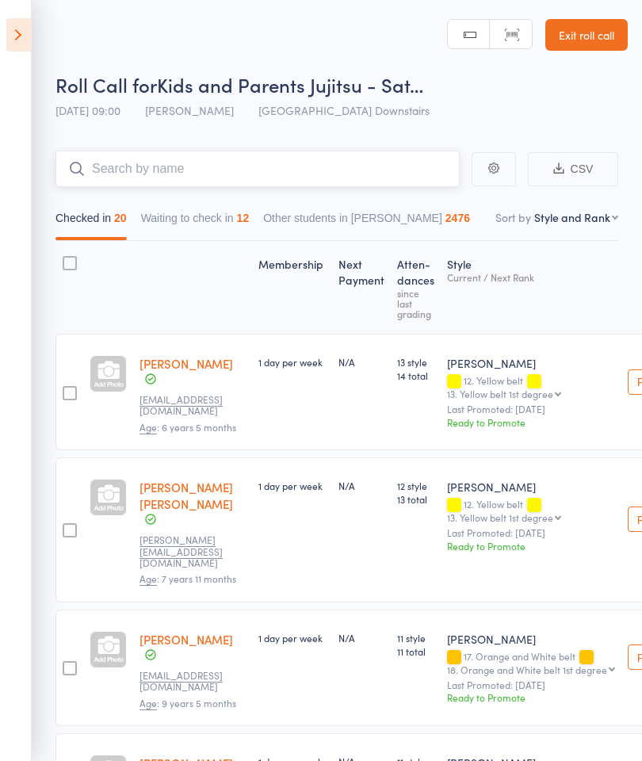
click at [365, 159] on input "search" at bounding box center [257, 169] width 404 height 36
click at [250, 228] on button "Waiting to check in 12" at bounding box center [195, 222] width 109 height 36
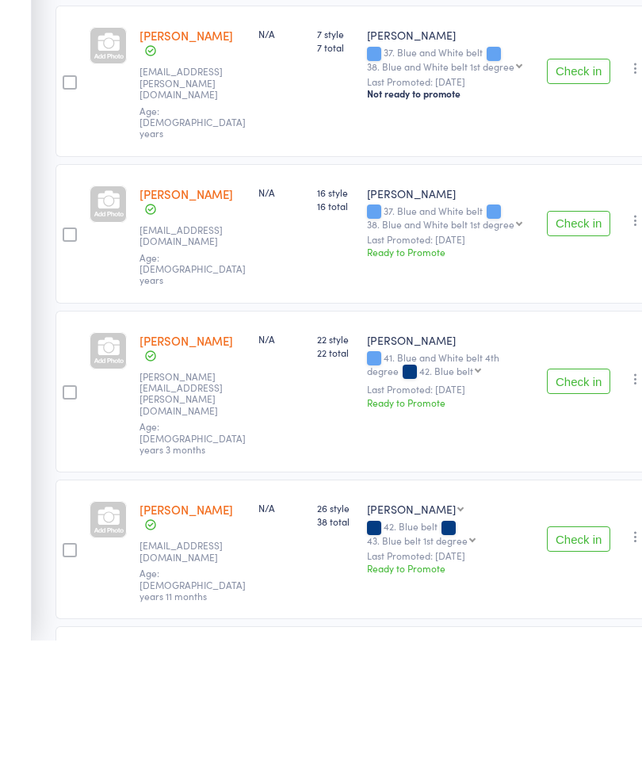
scroll to position [1083, 0]
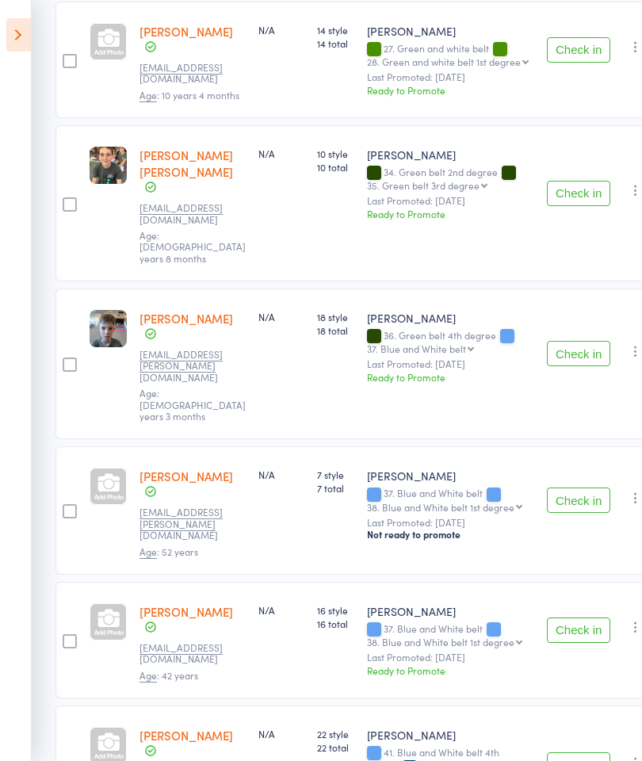
scroll to position [702, 0]
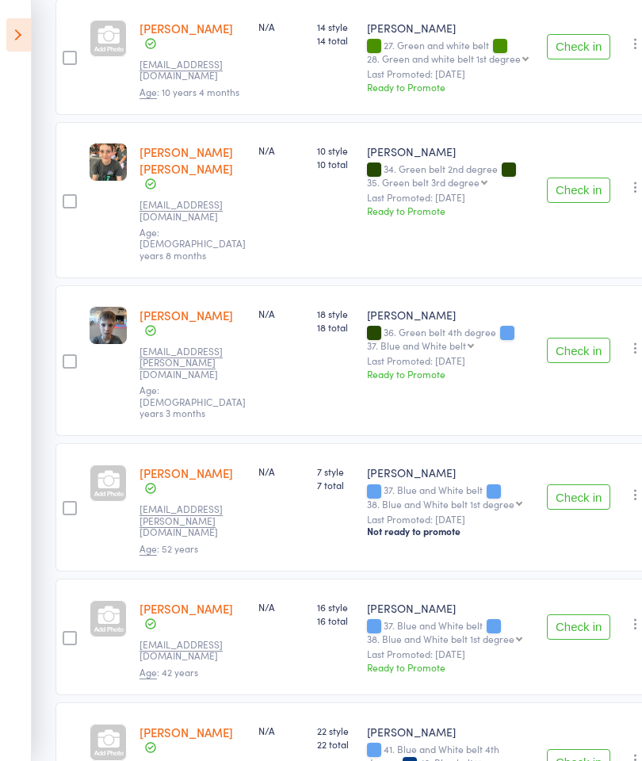
click at [576, 614] on button "Check in" at bounding box center [578, 626] width 63 height 25
